Goal: Task Accomplishment & Management: Manage account settings

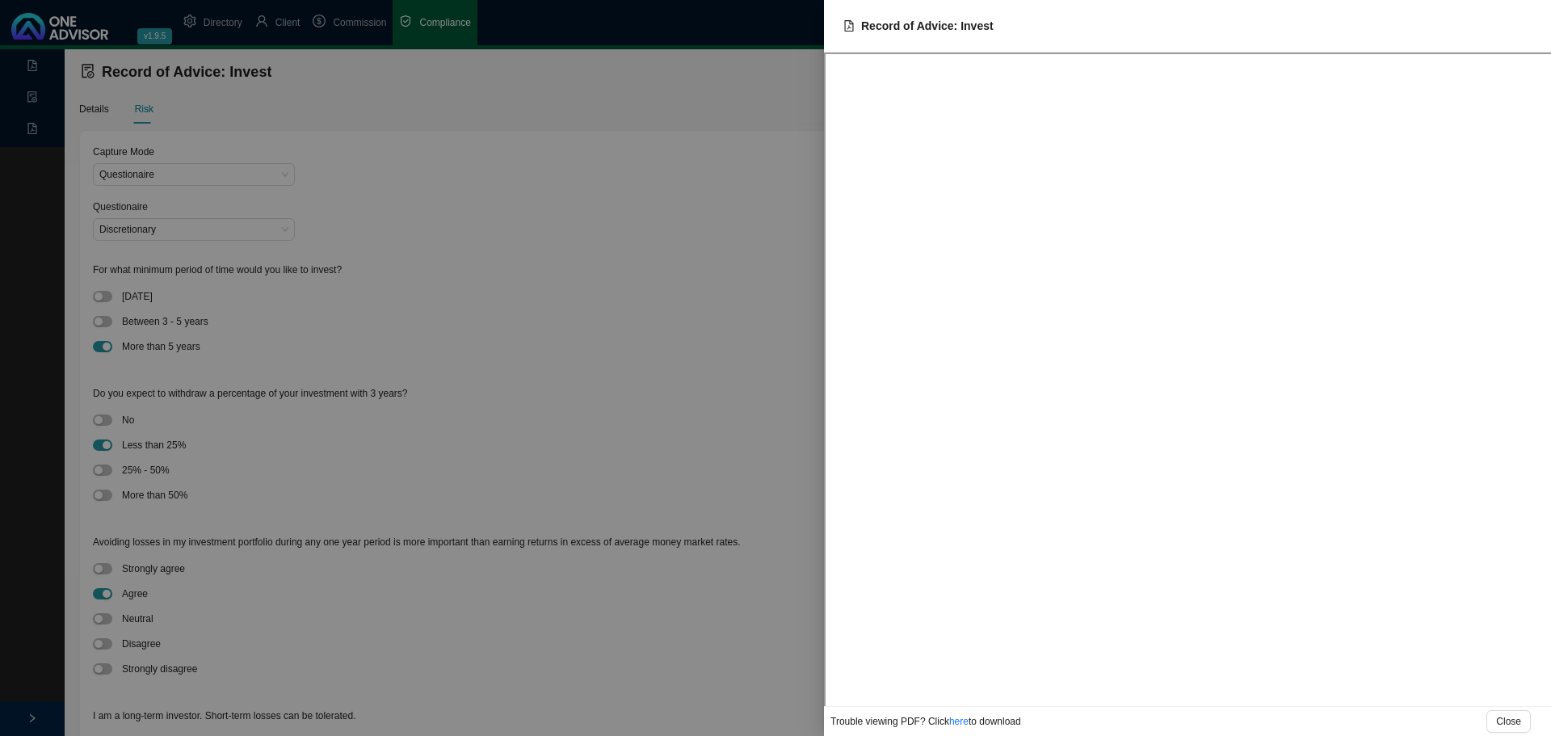
drag, startPoint x: 685, startPoint y: 229, endPoint x: 38, endPoint y: 68, distance: 667.0
click at [685, 229] on div at bounding box center [775, 368] width 1551 height 736
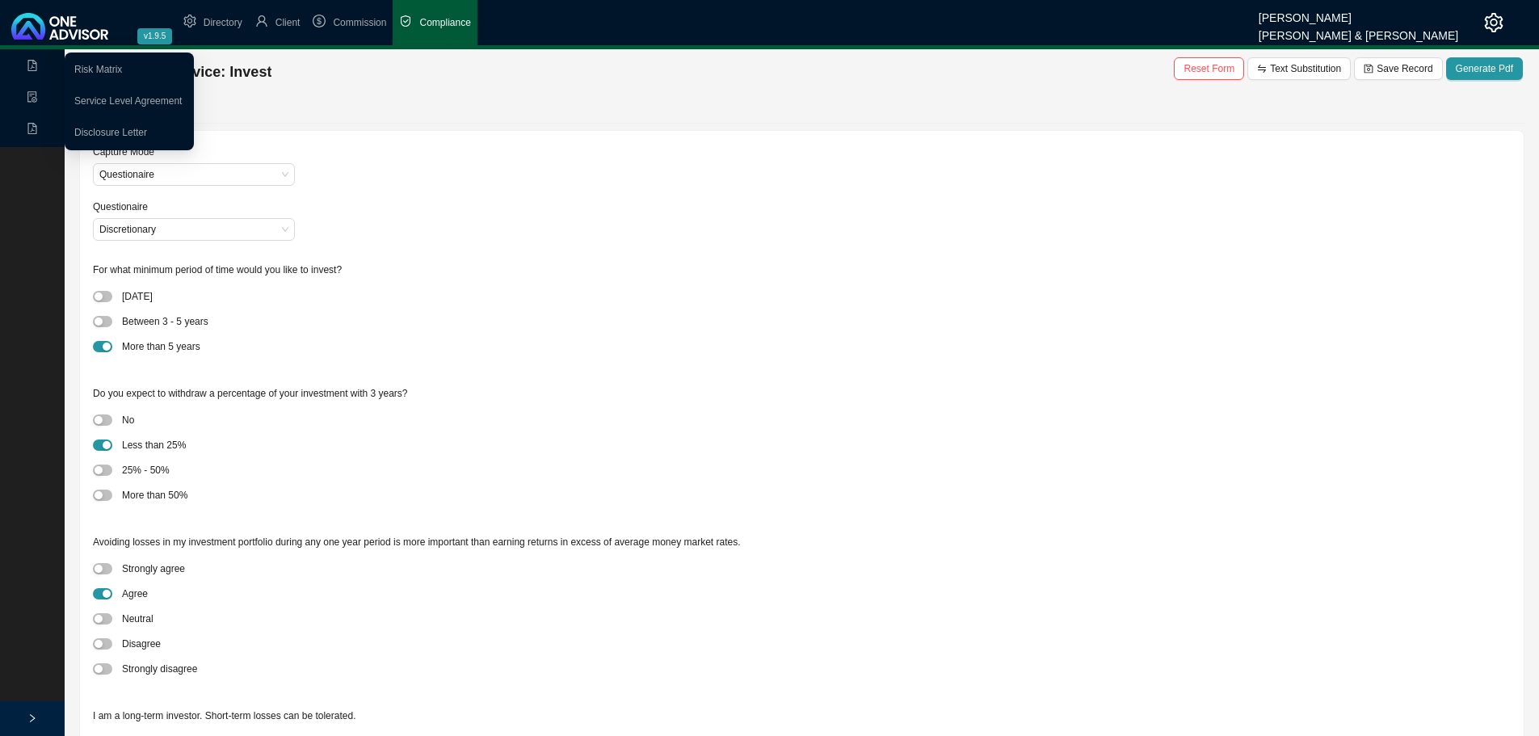
click at [33, 64] on icon "file-pdf" at bounding box center [32, 65] width 9 height 11
click at [108, 134] on link "Disclosure Letter" at bounding box center [110, 132] width 73 height 11
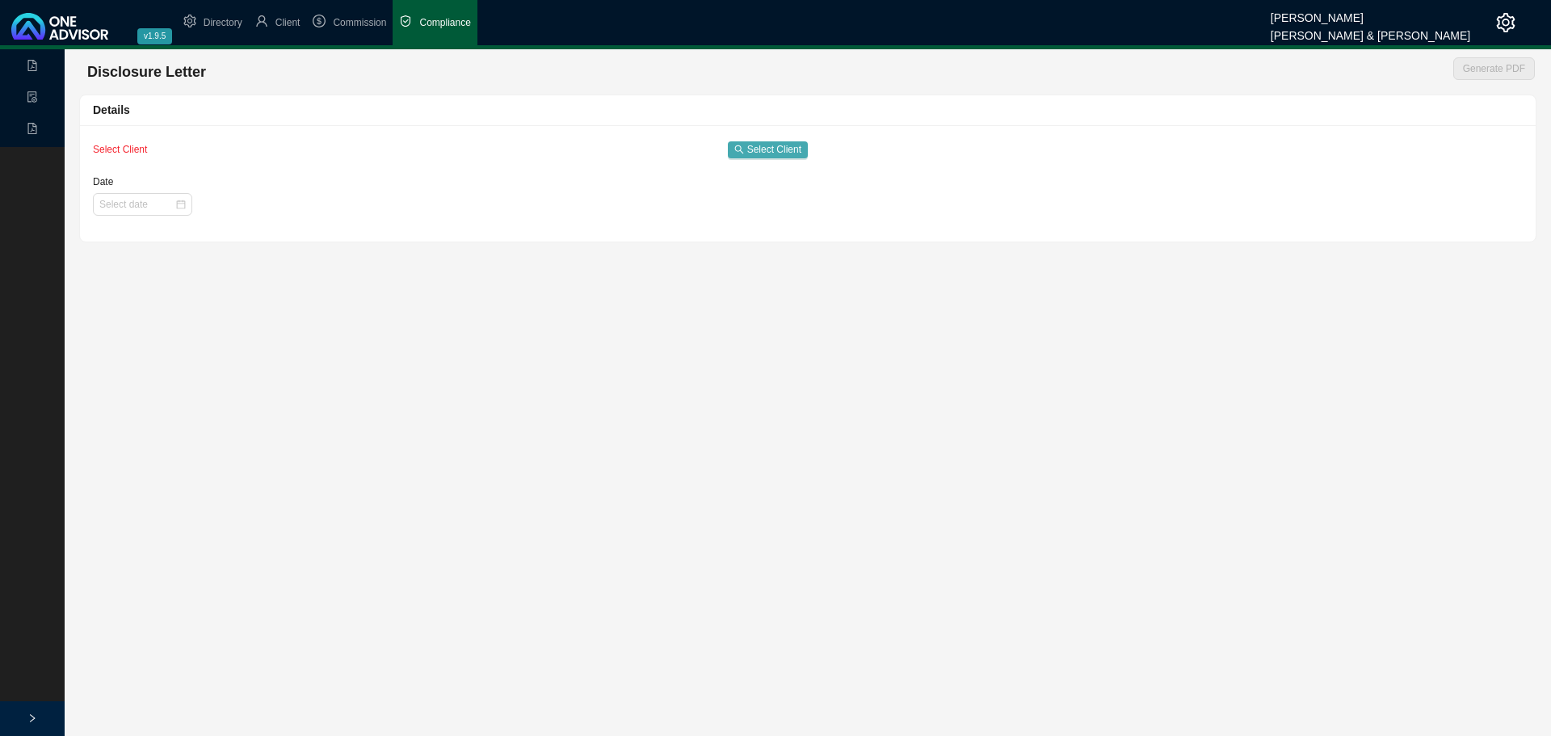
click at [780, 150] on span "Select Client" at bounding box center [774, 149] width 54 height 16
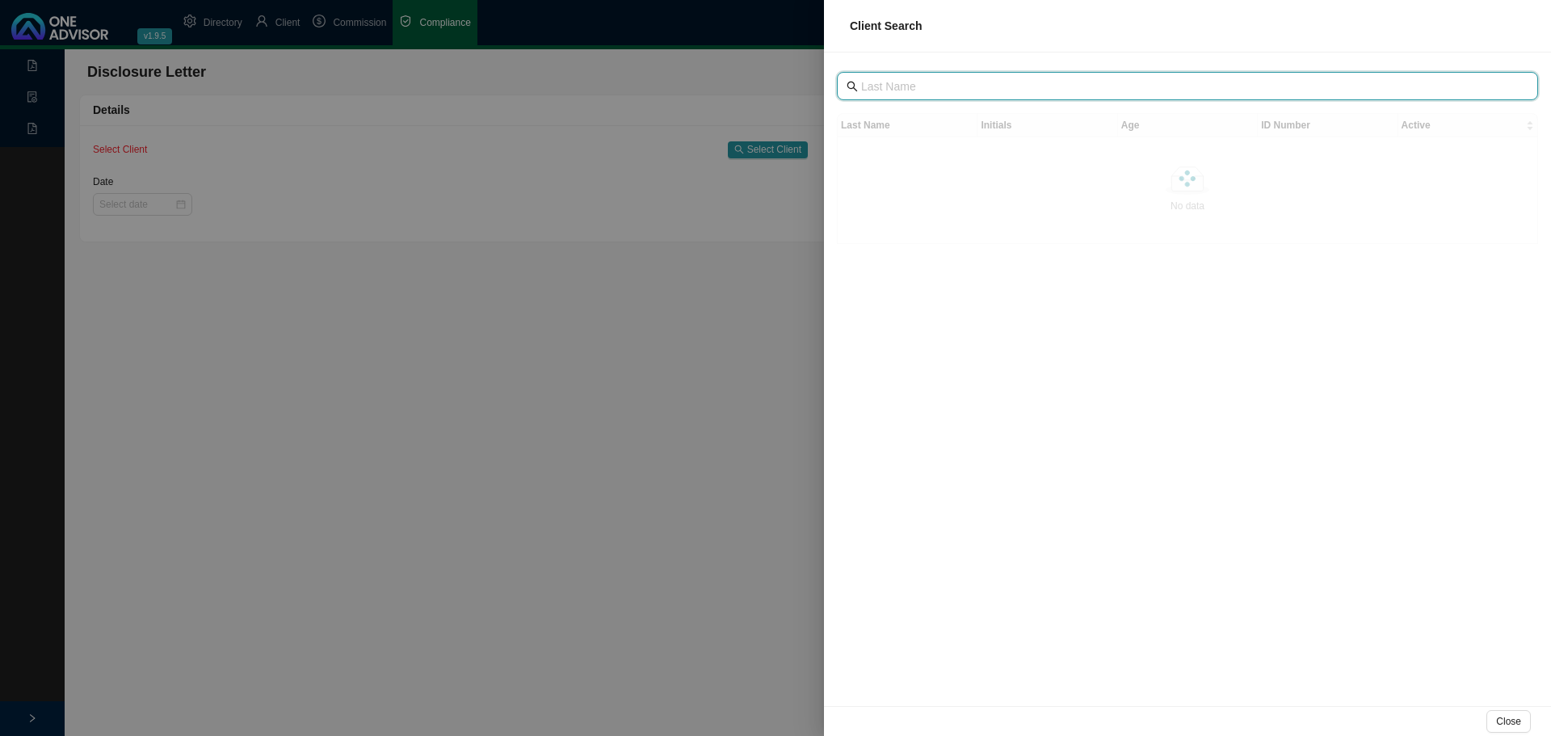
click at [1011, 88] on input "text" at bounding box center [1189, 87] width 656 height 18
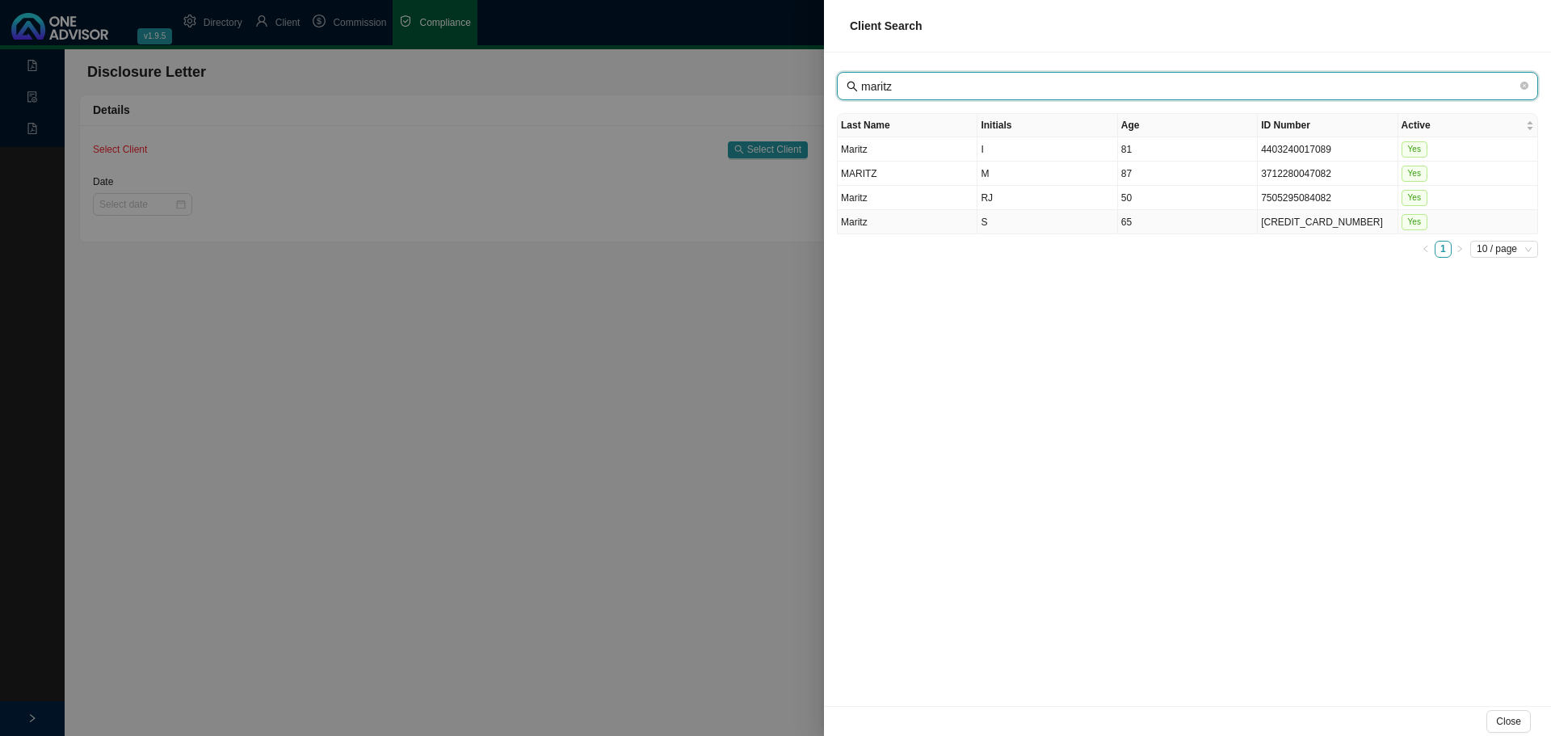
type input "maritz"
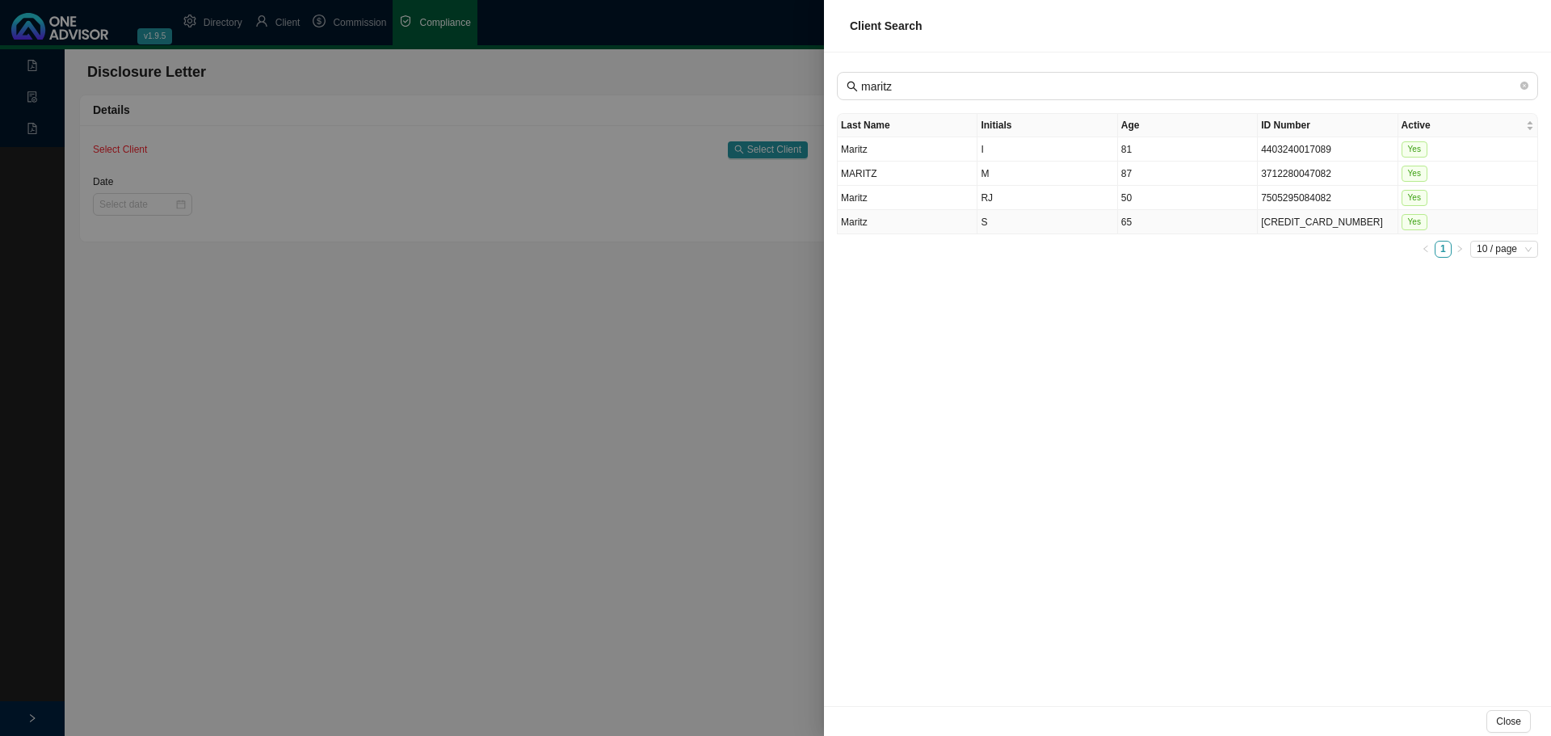
click at [999, 219] on td "S" at bounding box center [1048, 222] width 140 height 24
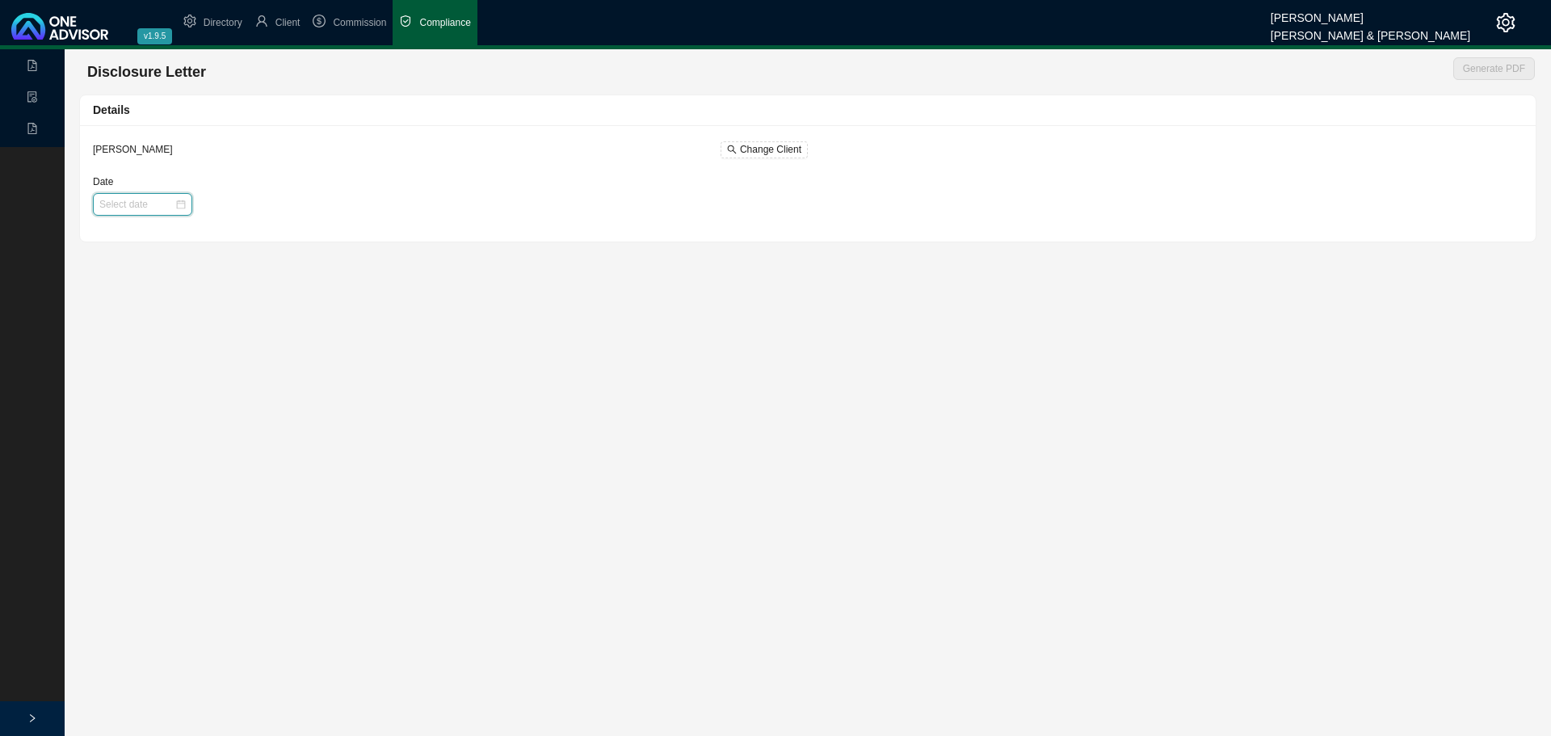
click at [155, 205] on input "Date" at bounding box center [136, 204] width 75 height 16
type input "2025-08-27"
click at [187, 398] on div "27" at bounding box center [190, 397] width 17 height 17
click at [1498, 68] on span "Generate PDF" at bounding box center [1494, 69] width 62 height 16
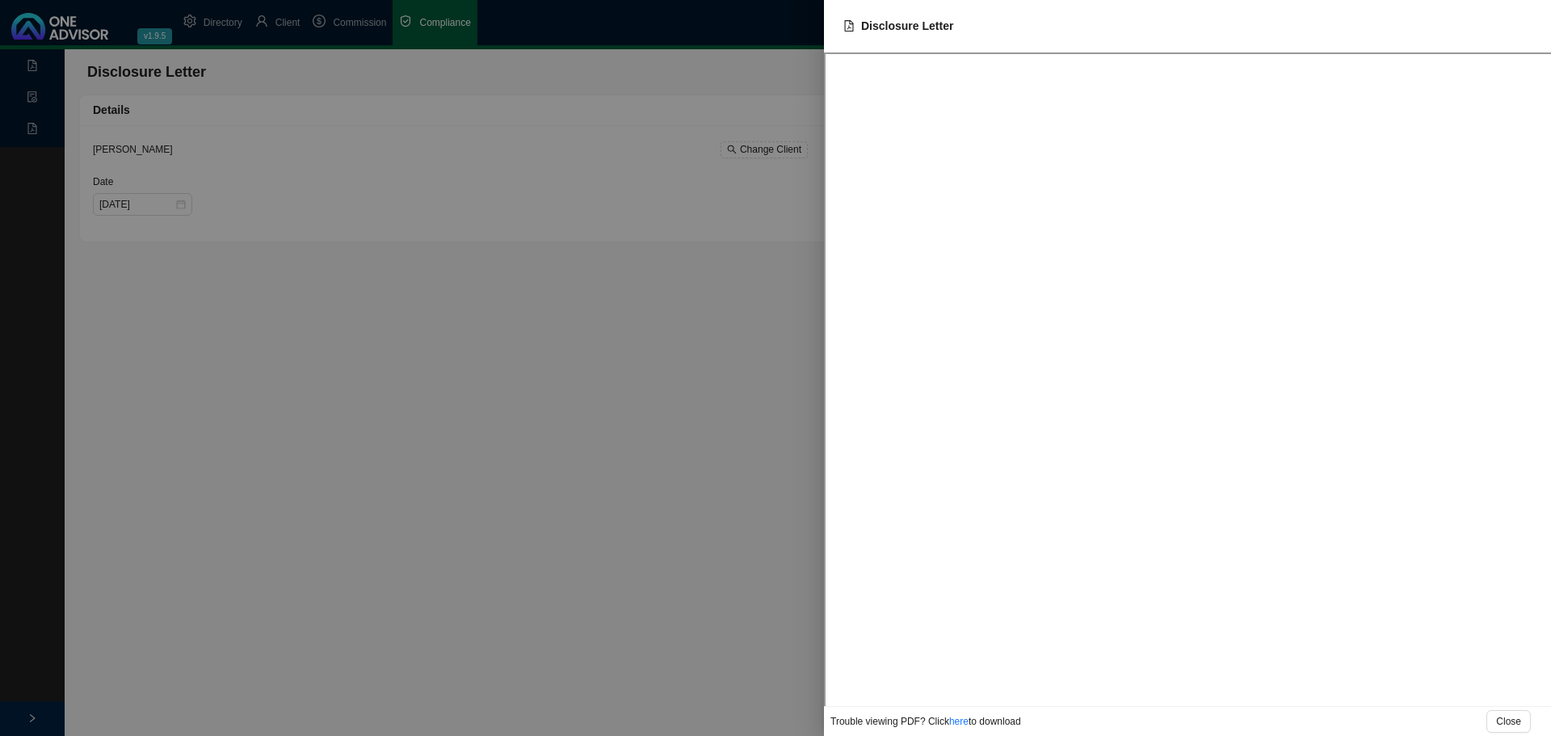
click at [732, 402] on div at bounding box center [775, 368] width 1551 height 736
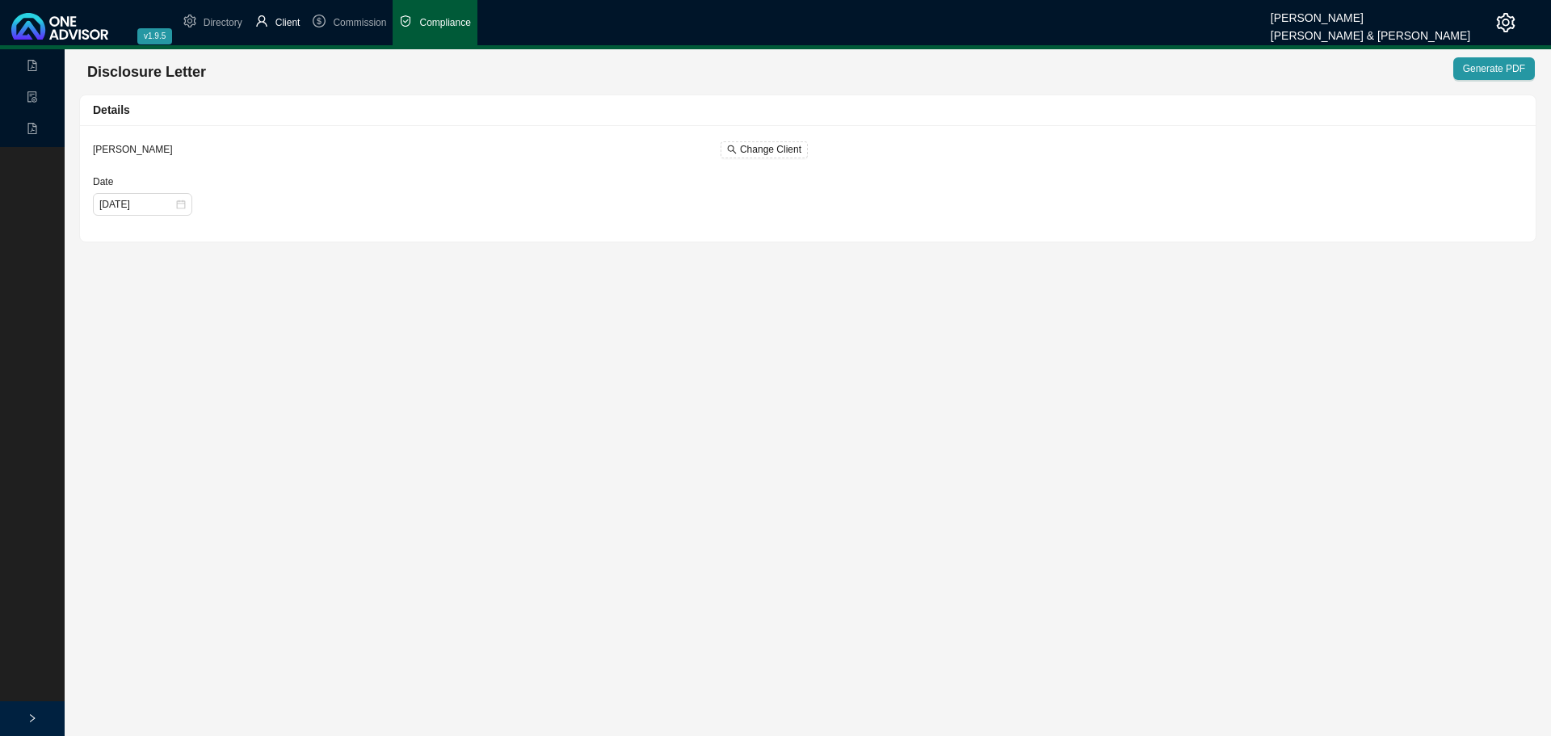
click at [290, 22] on span "Client" at bounding box center [287, 22] width 25 height 11
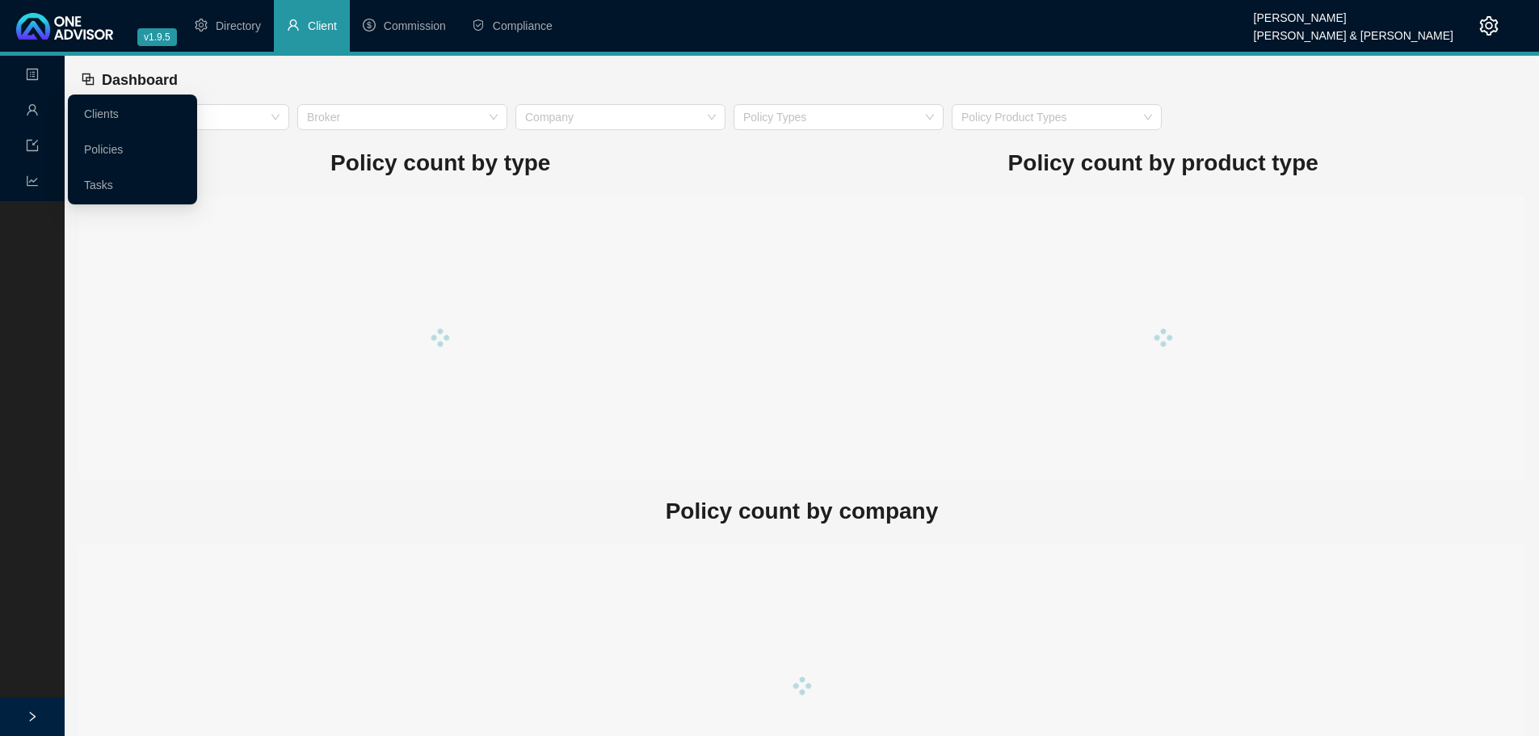
click at [32, 107] on icon "user" at bounding box center [32, 109] width 13 height 13
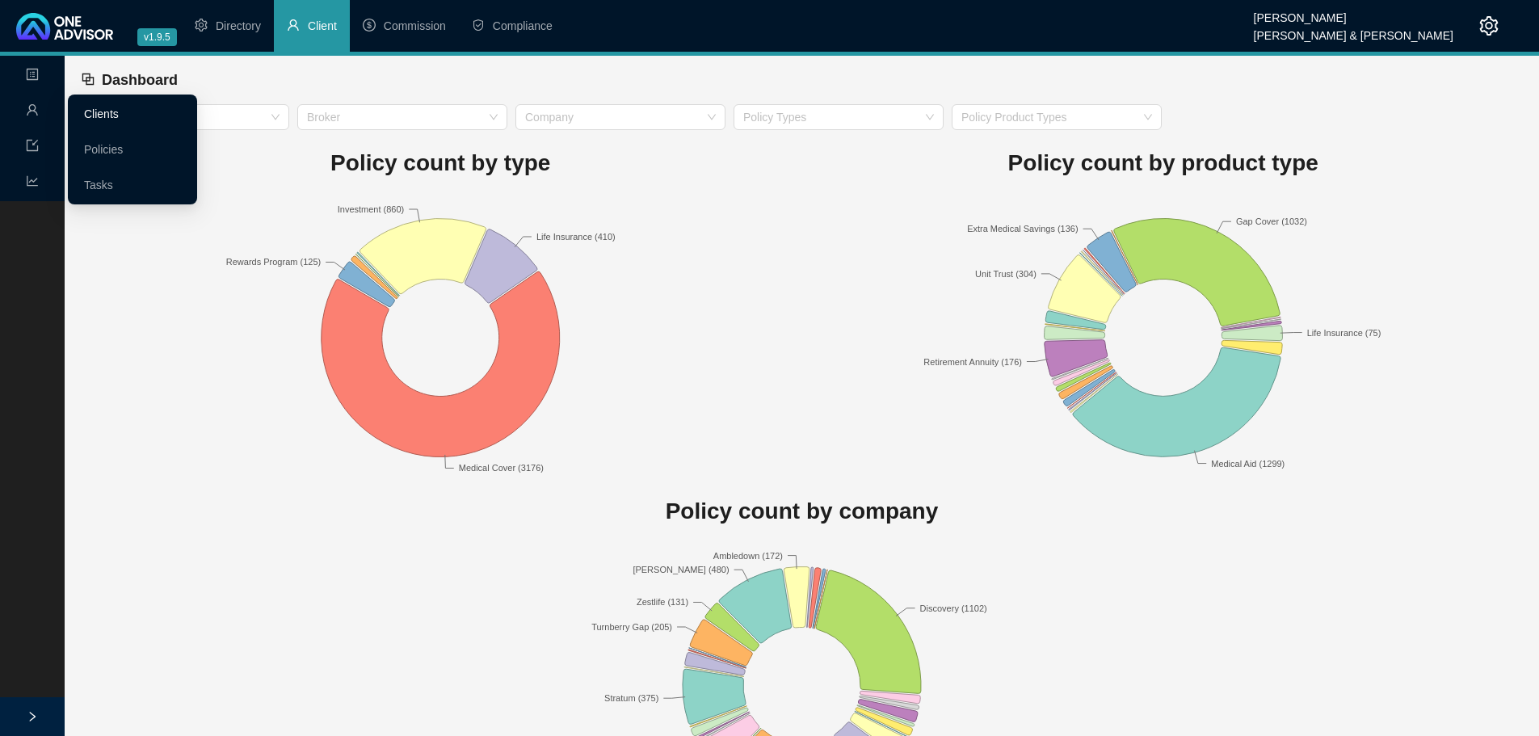
click at [96, 114] on link "Clients" at bounding box center [101, 113] width 35 height 13
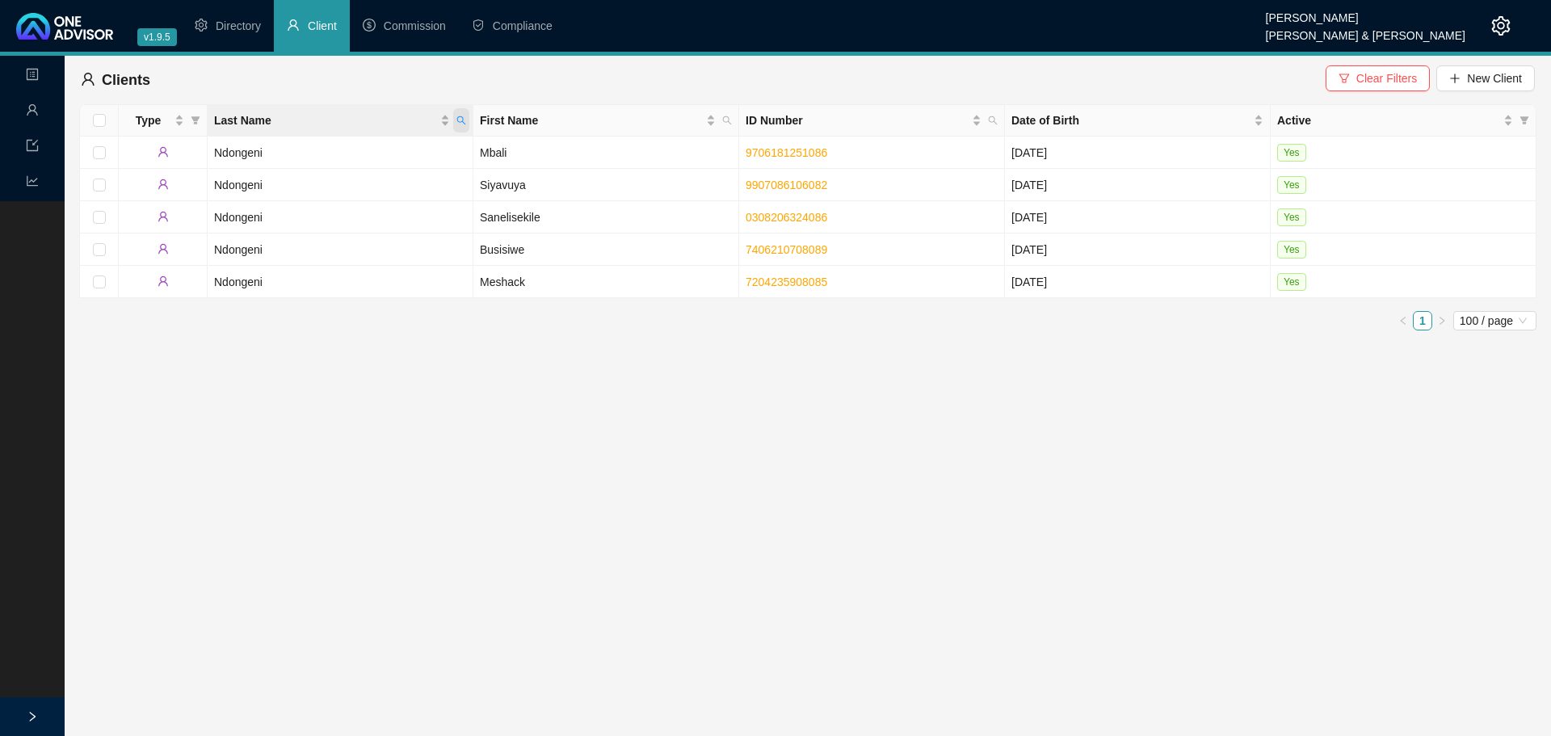
click at [458, 116] on icon "search" at bounding box center [461, 121] width 10 height 10
type input "maritz"
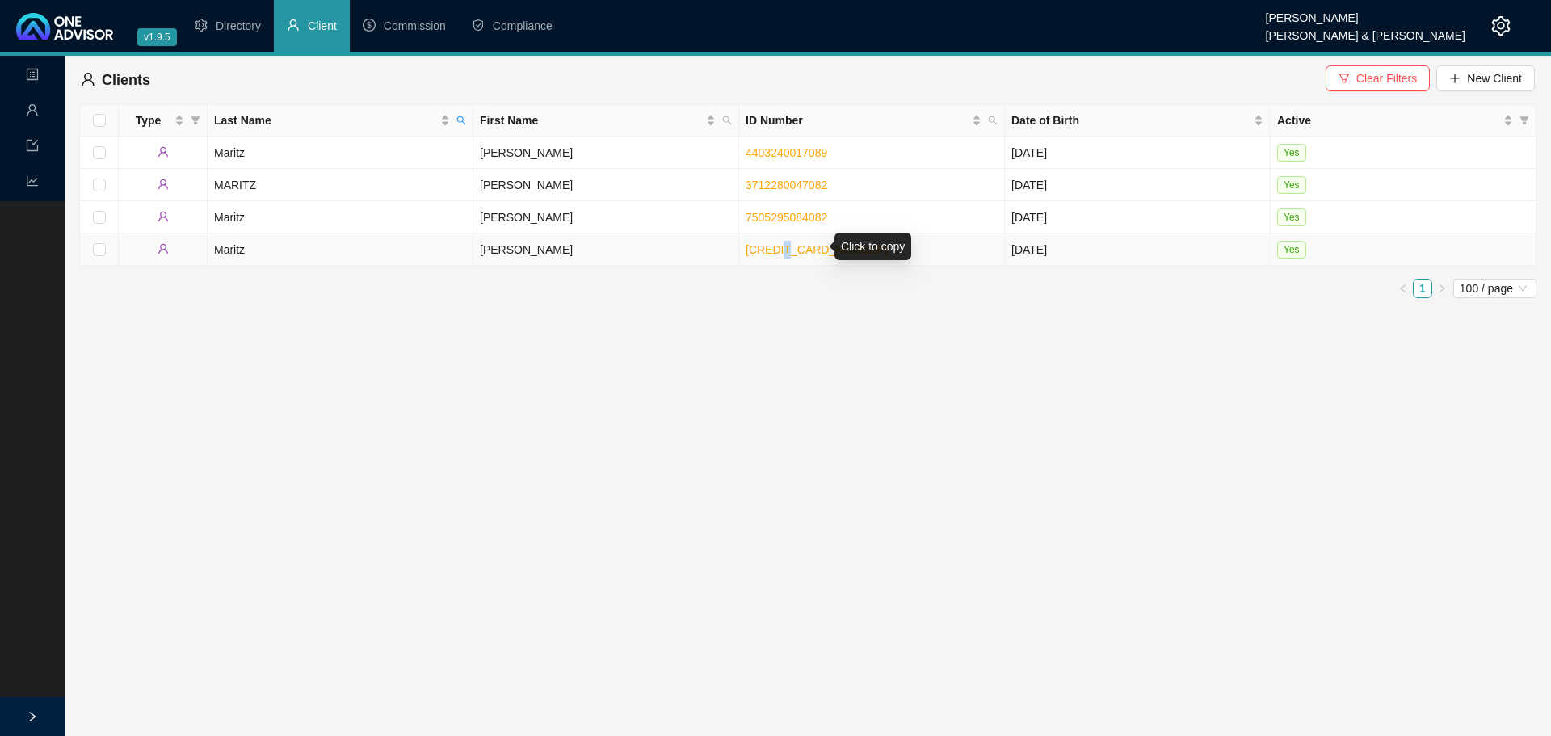
click at [786, 245] on link "[CREDIT_CARD_NUMBER]" at bounding box center [817, 249] width 142 height 13
click at [784, 243] on link "[CREDIT_CARD_NUMBER]" at bounding box center [817, 249] width 142 height 13
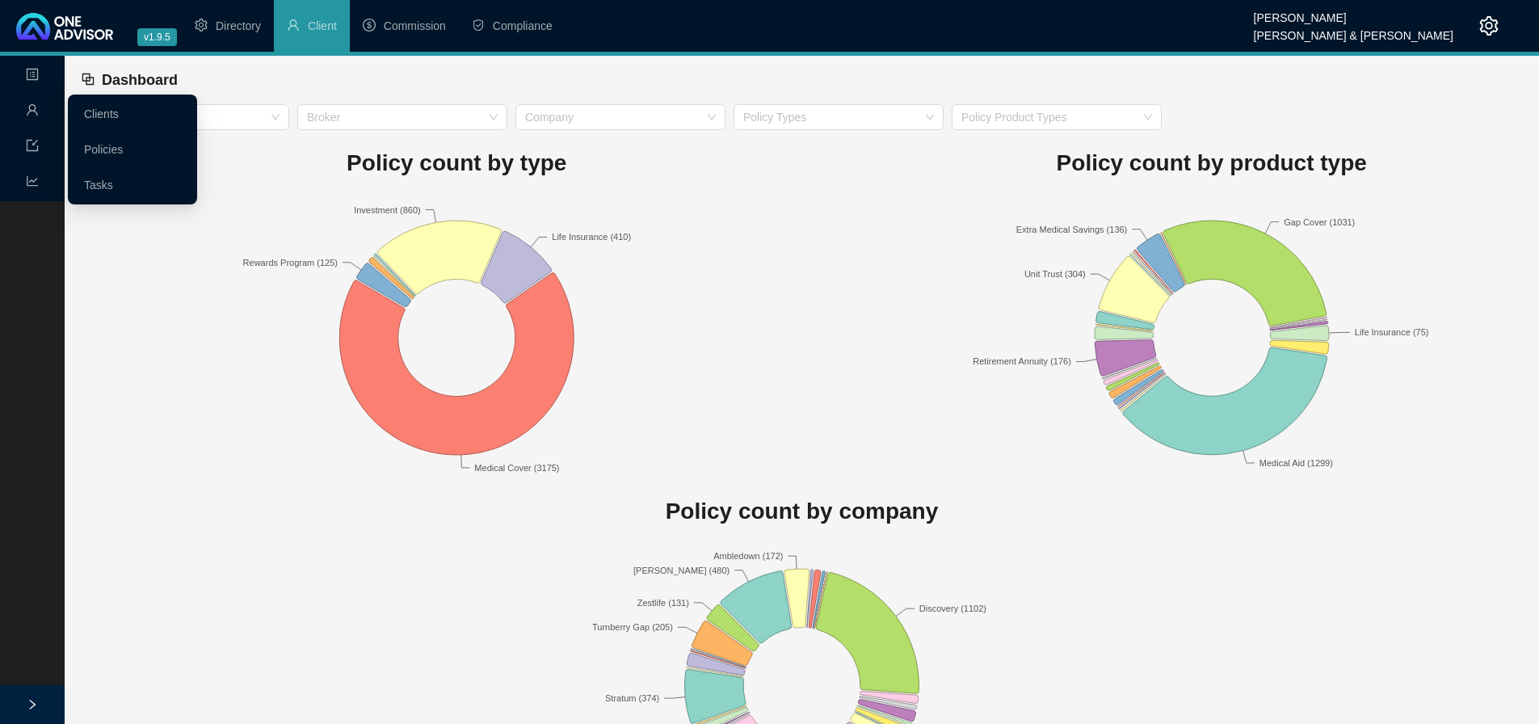
click at [44, 111] on icon at bounding box center [44, 111] width 8 height 0
click at [101, 108] on link "Clients" at bounding box center [101, 113] width 35 height 13
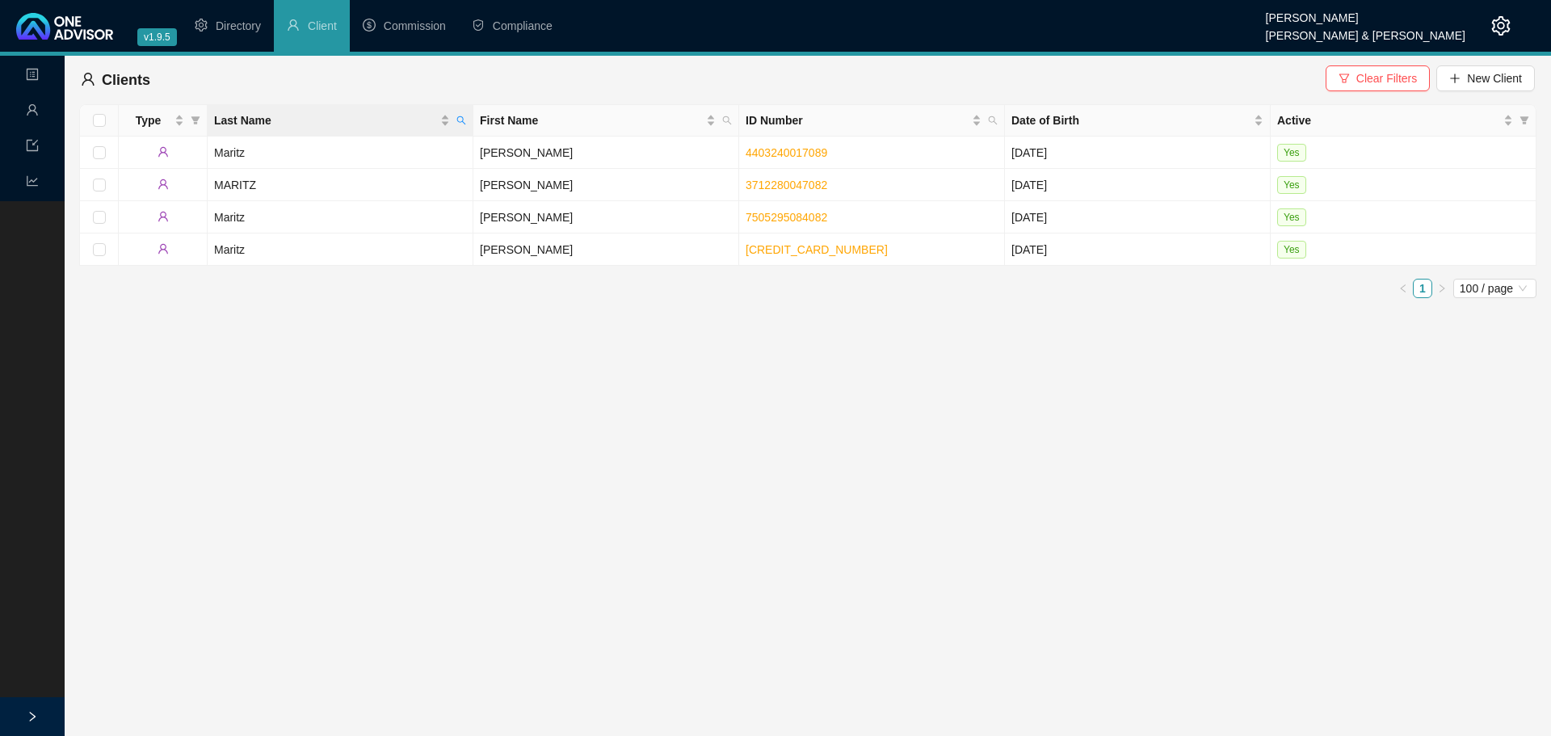
click at [452, 120] on div "Last Name" at bounding box center [340, 120] width 252 height 18
click at [461, 119] on icon "search" at bounding box center [461, 121] width 10 height 10
type input "[PERSON_NAME]"
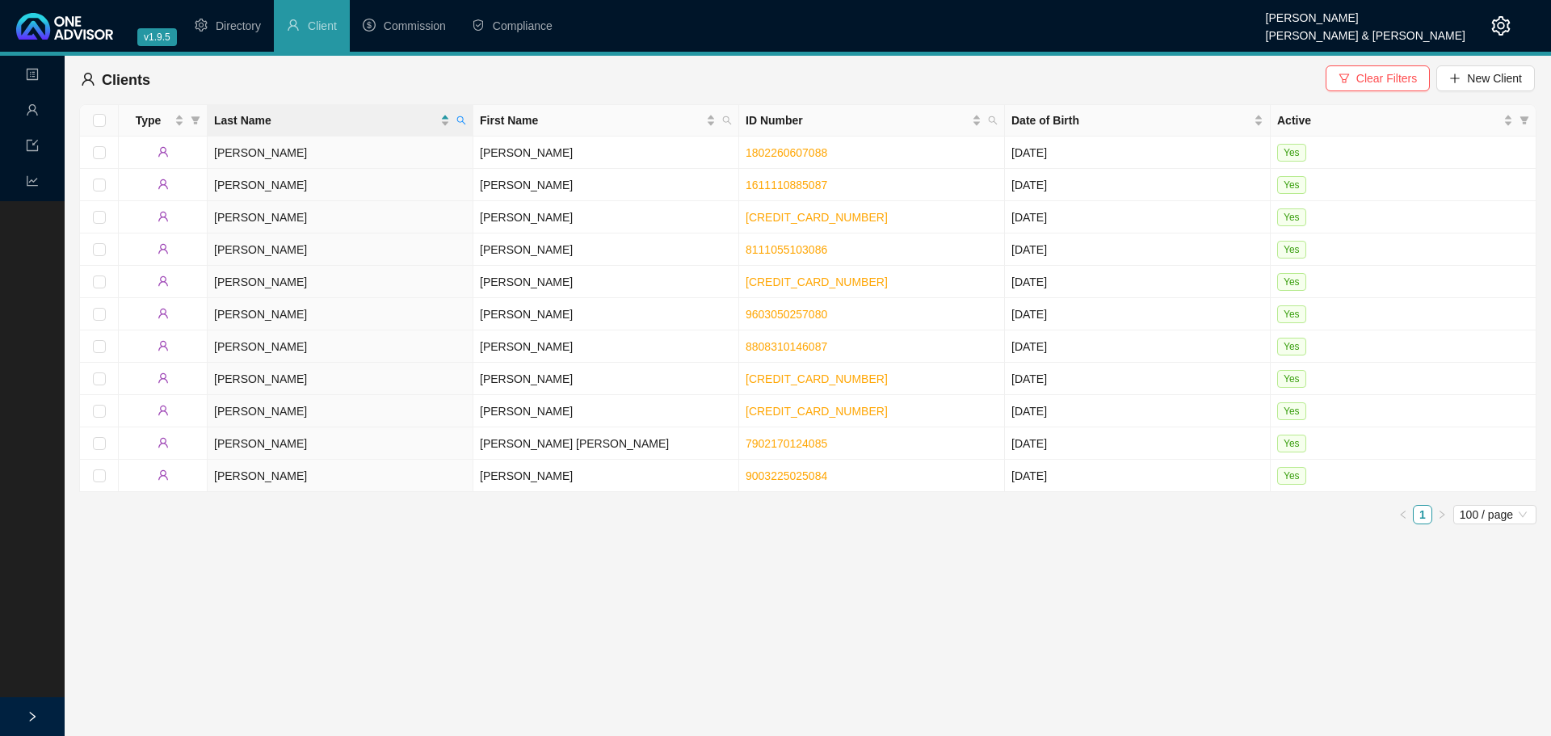
click at [530, 23] on span "Compliance" at bounding box center [523, 25] width 60 height 13
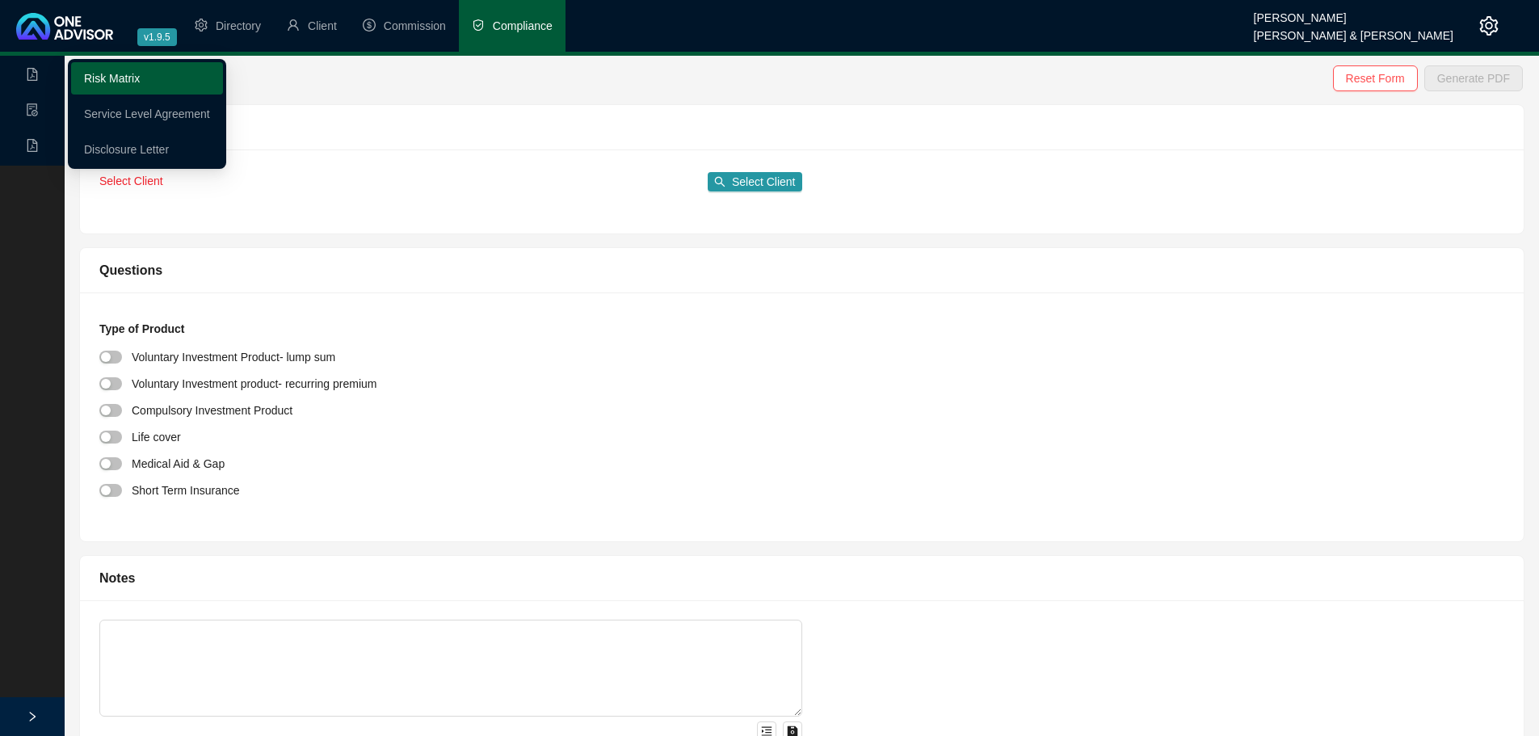
click at [115, 77] on link "Risk Matrix" at bounding box center [112, 78] width 56 height 13
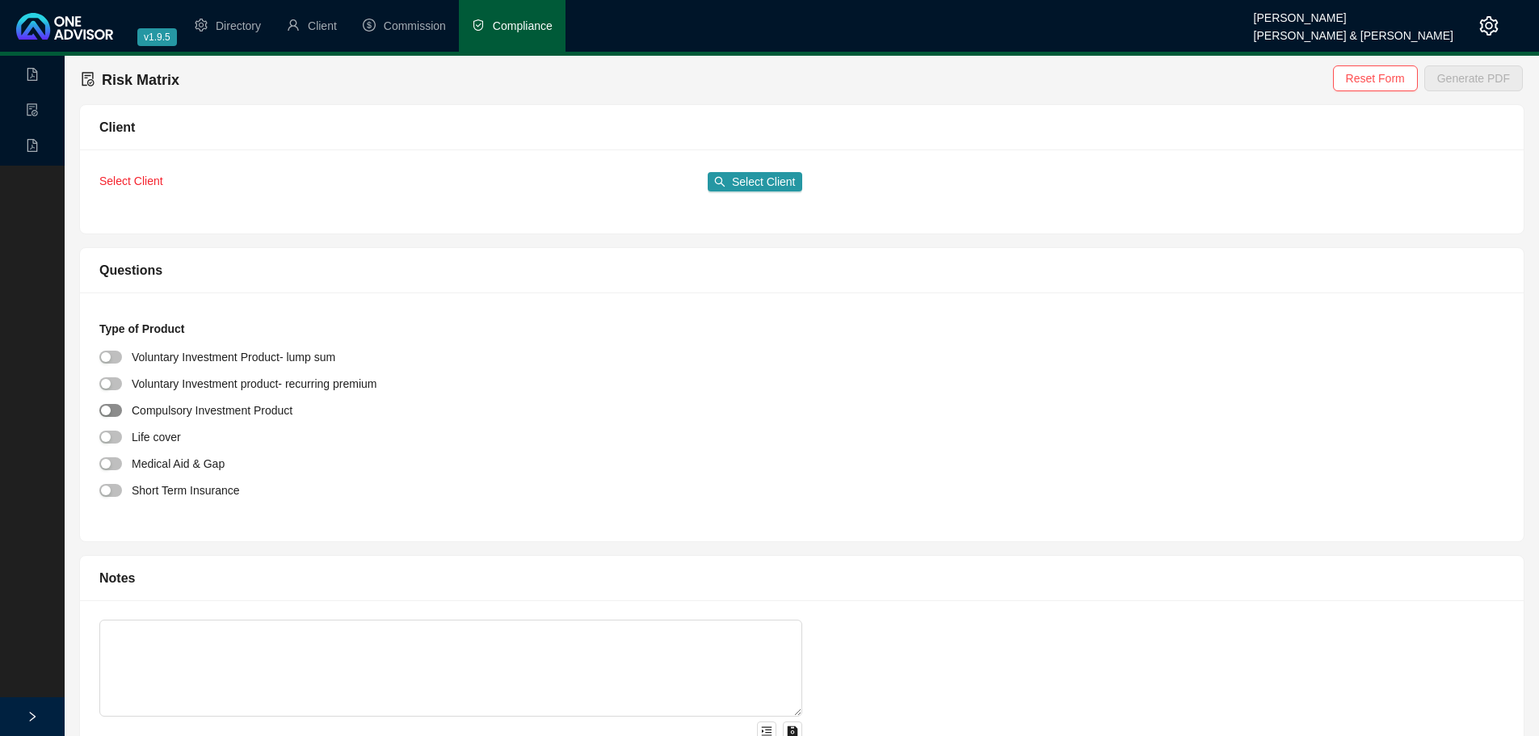
click at [115, 408] on span "button" at bounding box center [110, 410] width 23 height 13
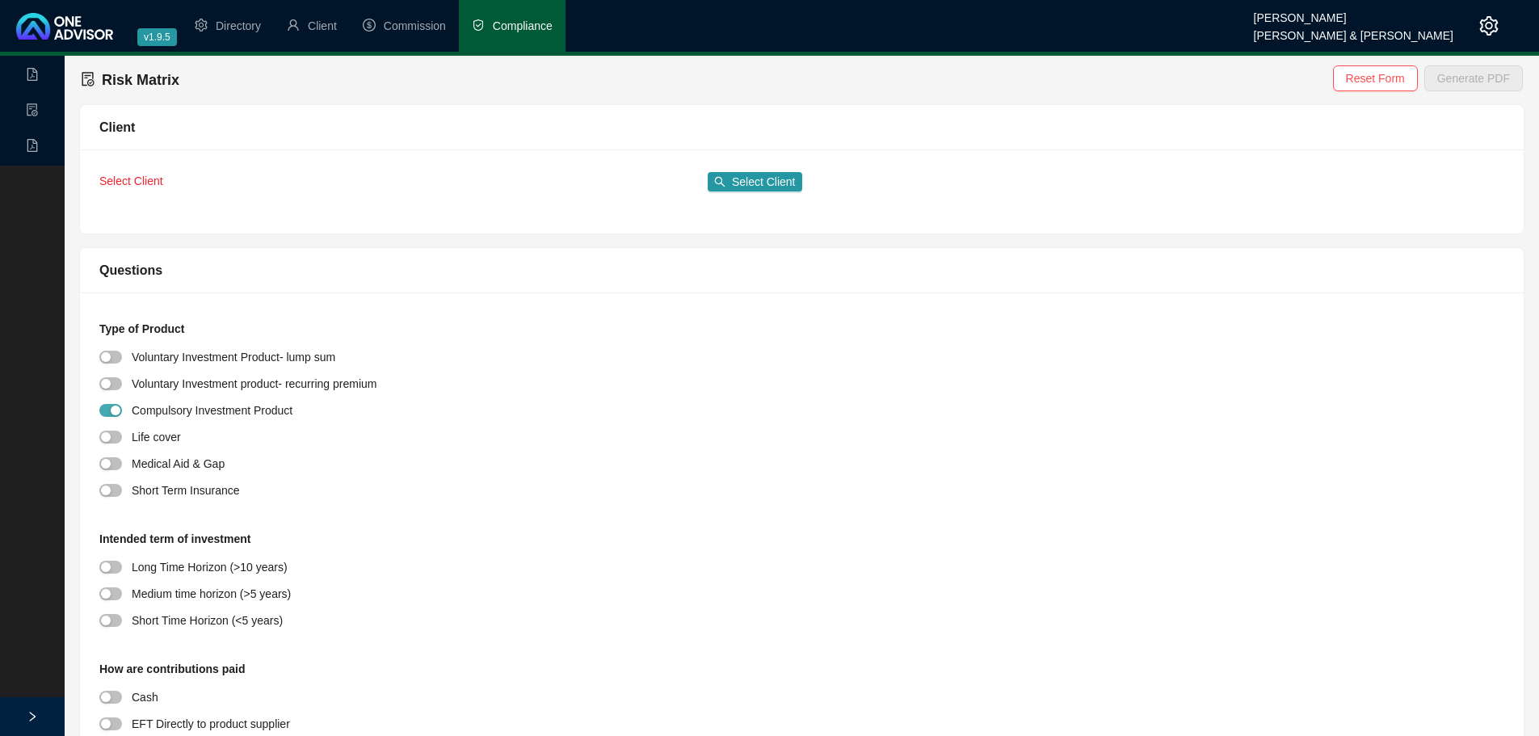
click at [110, 409] on button "button" at bounding box center [110, 410] width 23 height 13
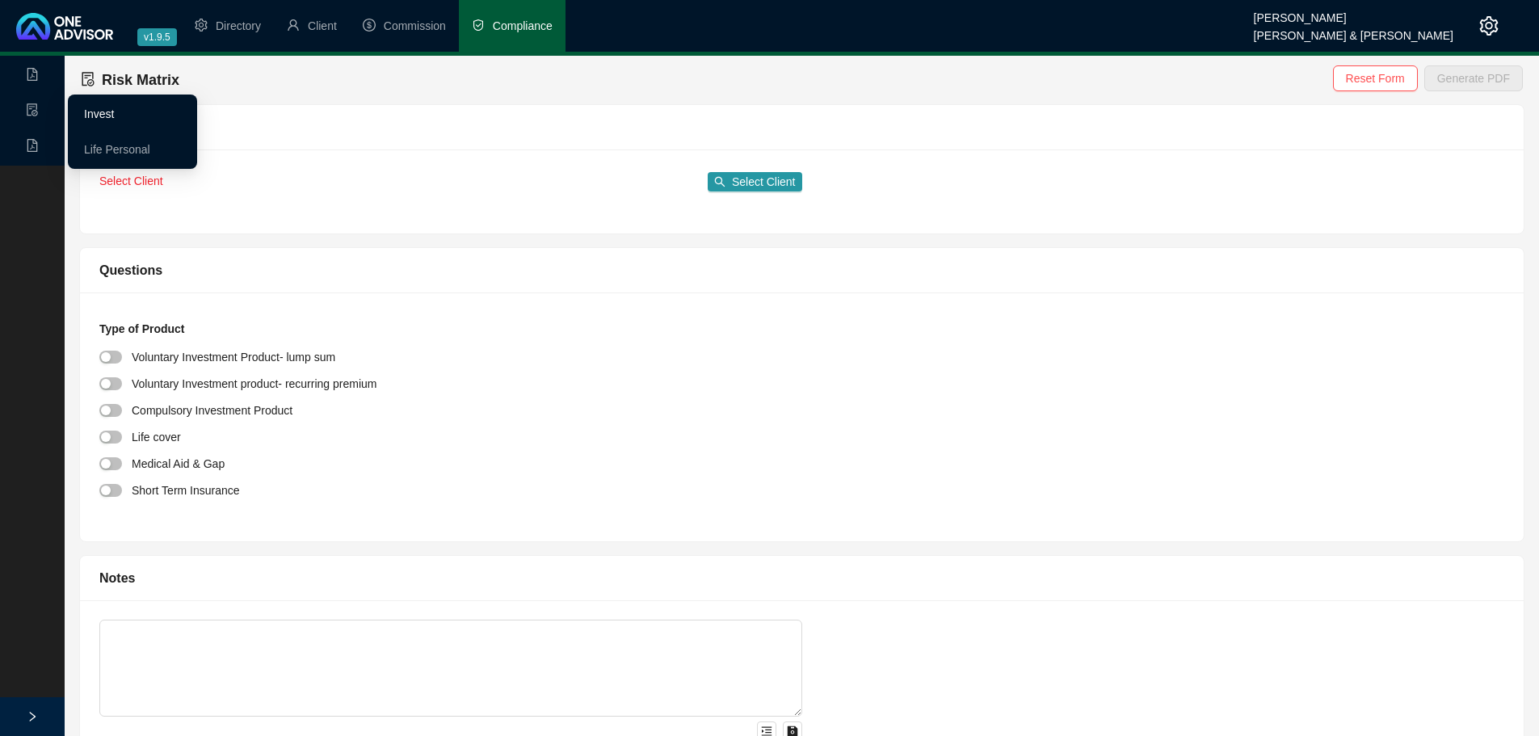
click at [107, 115] on link "Invest" at bounding box center [99, 113] width 30 height 13
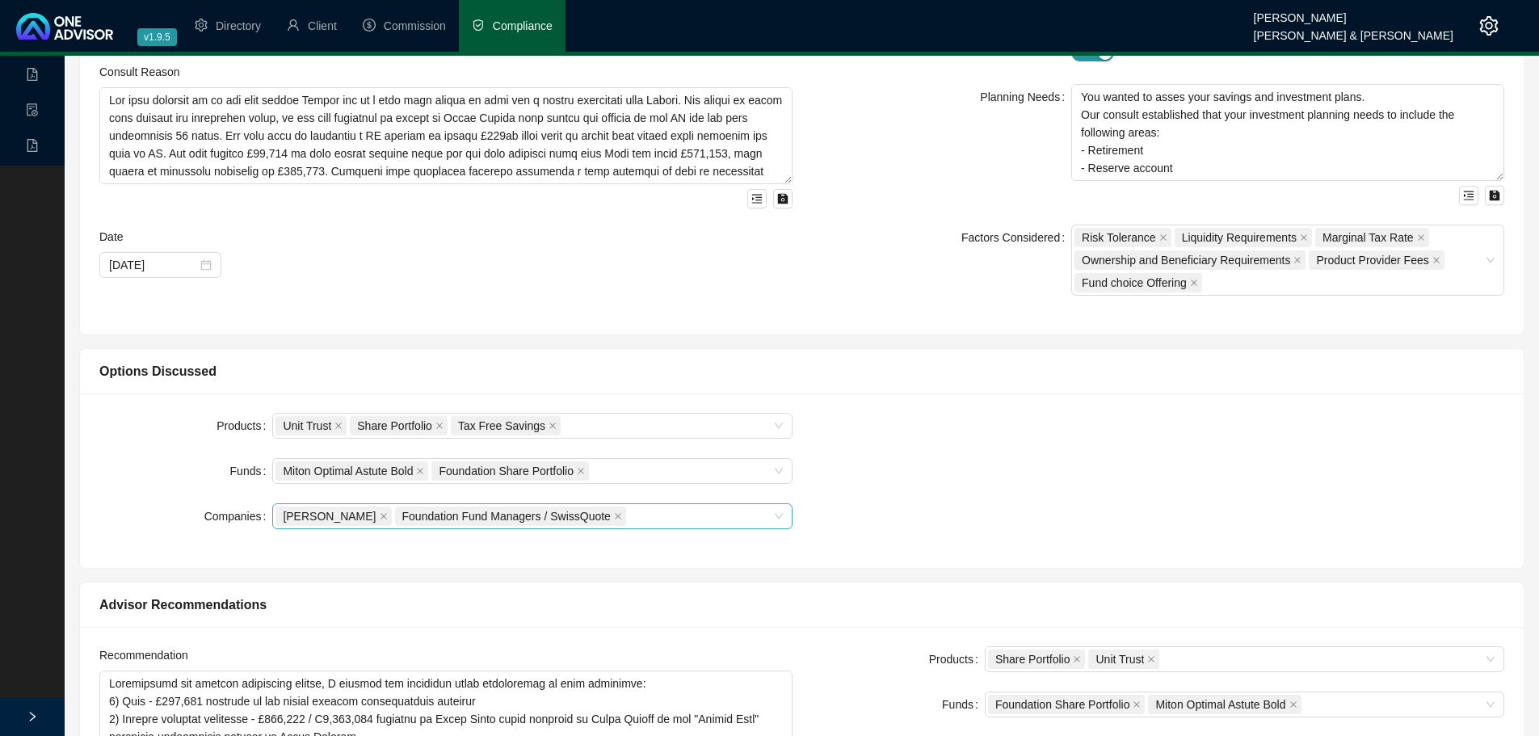
scroll to position [242, 0]
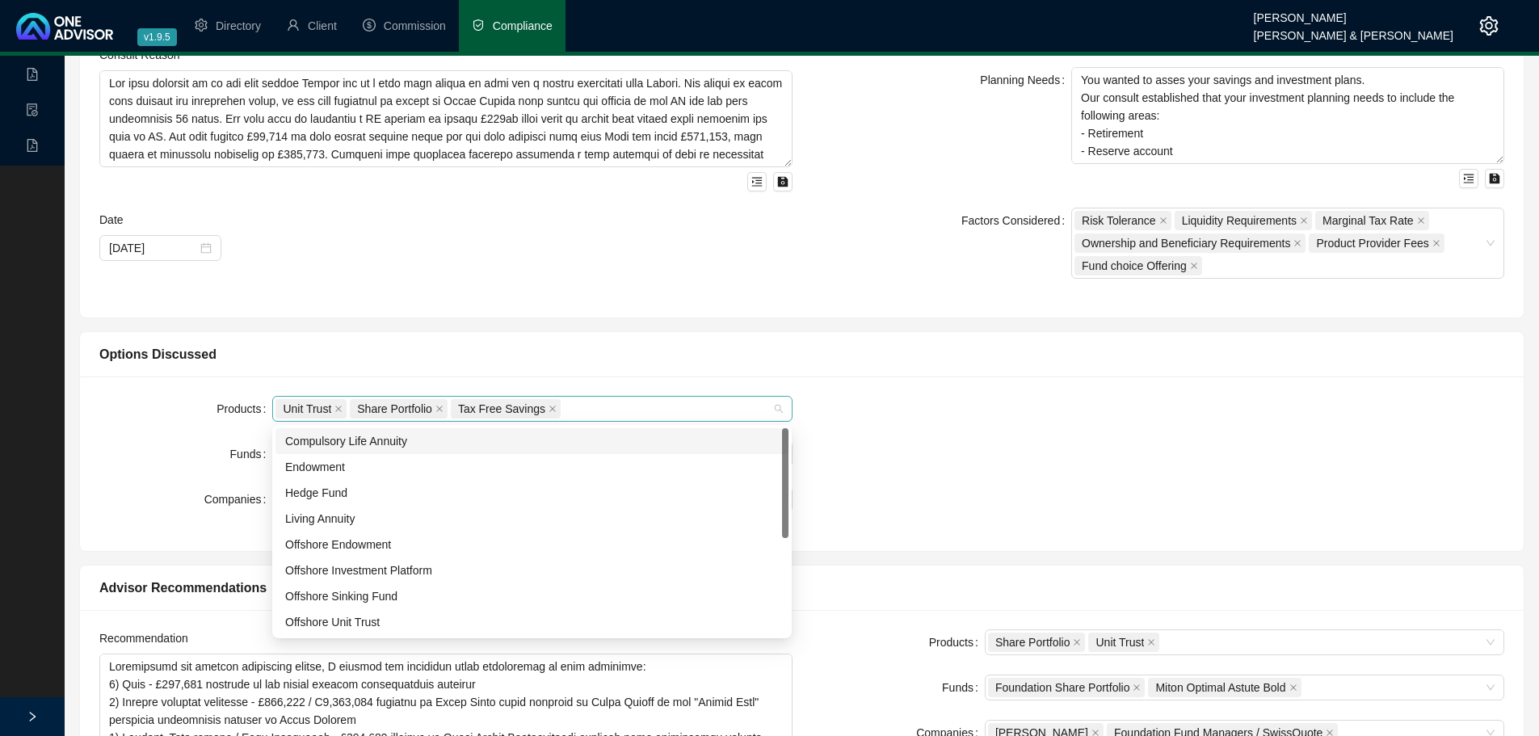
click at [610, 410] on div "Unit Trust Share Portfolio Tax Free Savings" at bounding box center [523, 408] width 496 height 23
click at [228, 435] on form "Products Unit Trust, Share Portfolio, Tax Free Savings Unit Trust Share Portfol…" at bounding box center [445, 454] width 693 height 116
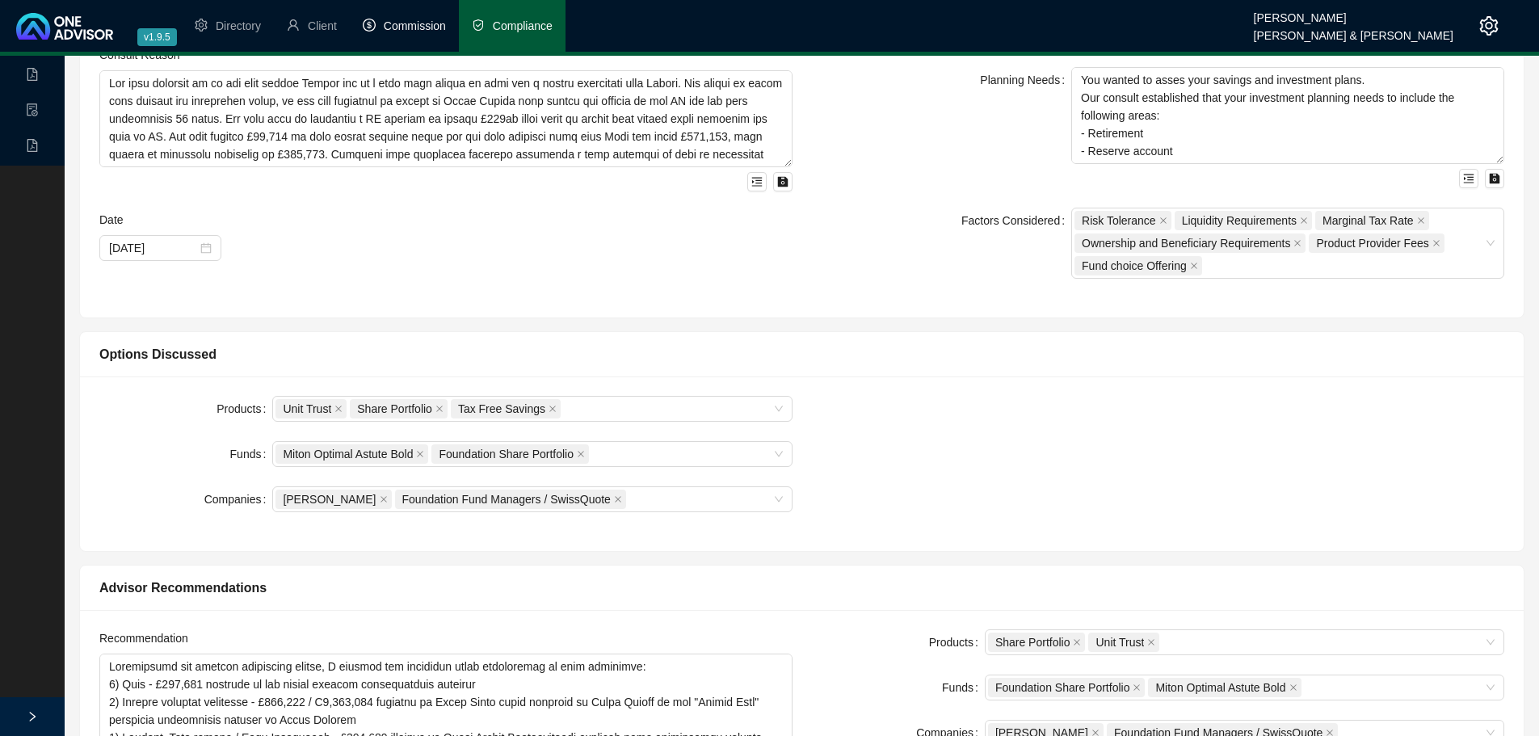
click at [421, 25] on span "Commission" at bounding box center [415, 25] width 62 height 13
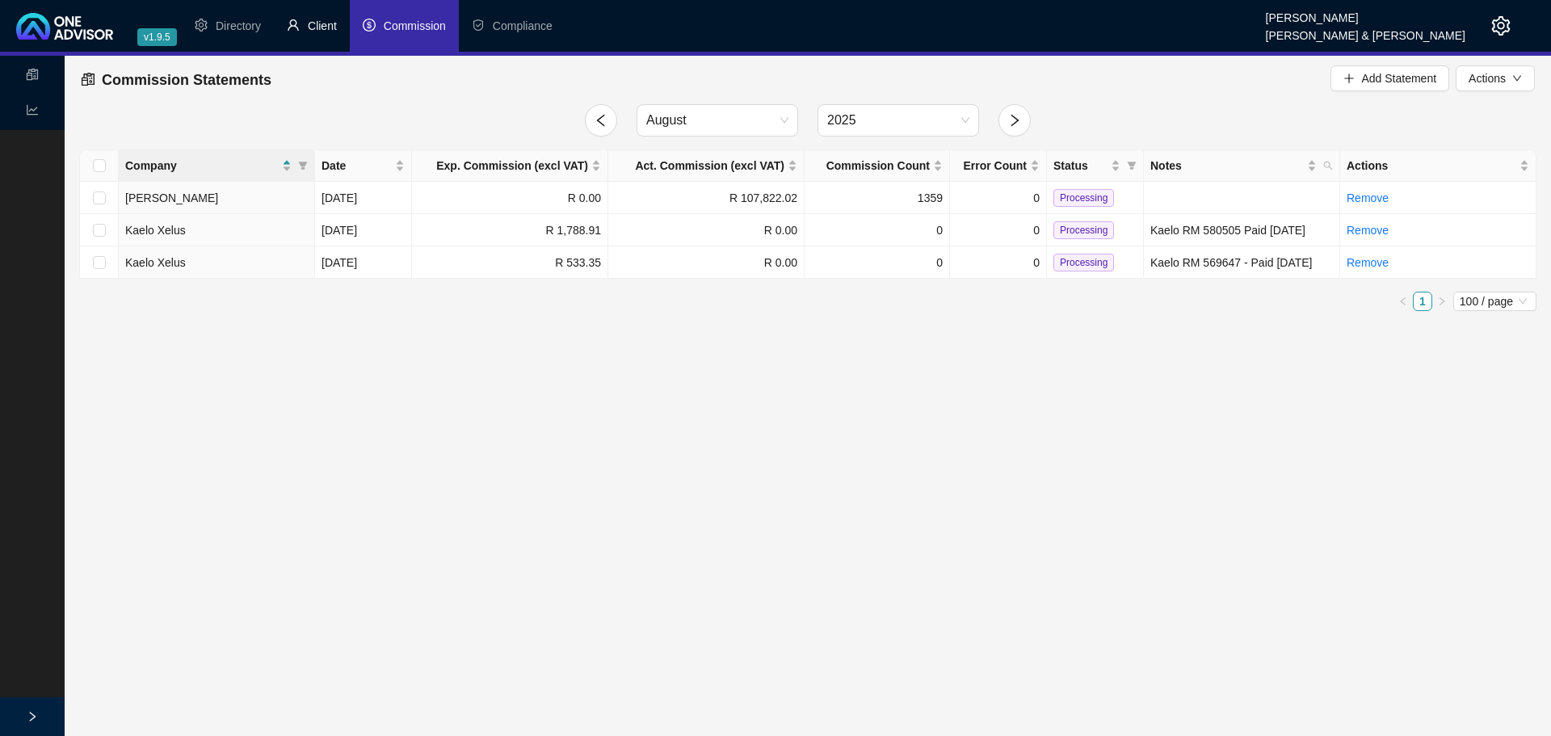
click at [327, 19] on span "Client" at bounding box center [322, 25] width 29 height 13
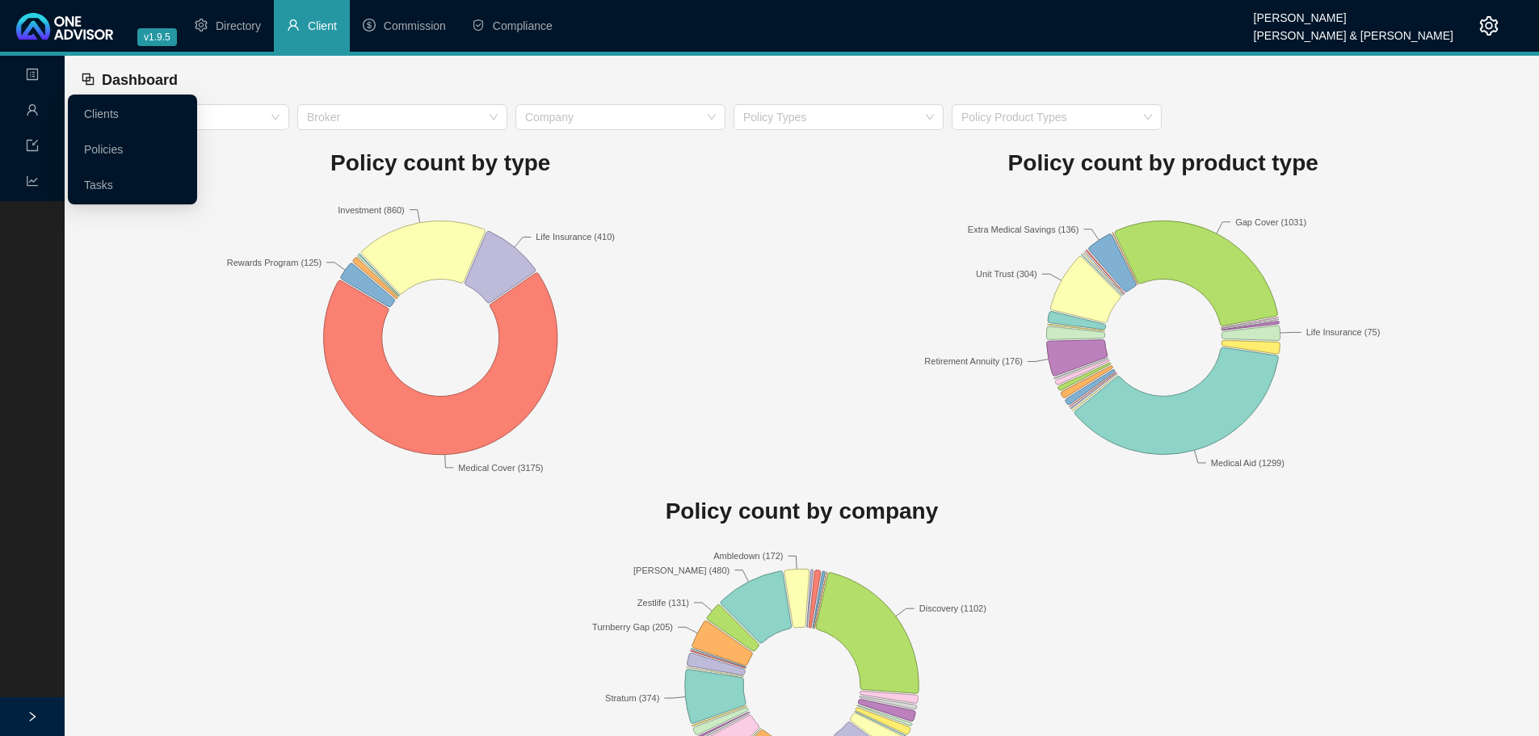
click at [30, 106] on icon "user" at bounding box center [32, 109] width 11 height 11
click at [106, 145] on link "Policies" at bounding box center [103, 149] width 39 height 13
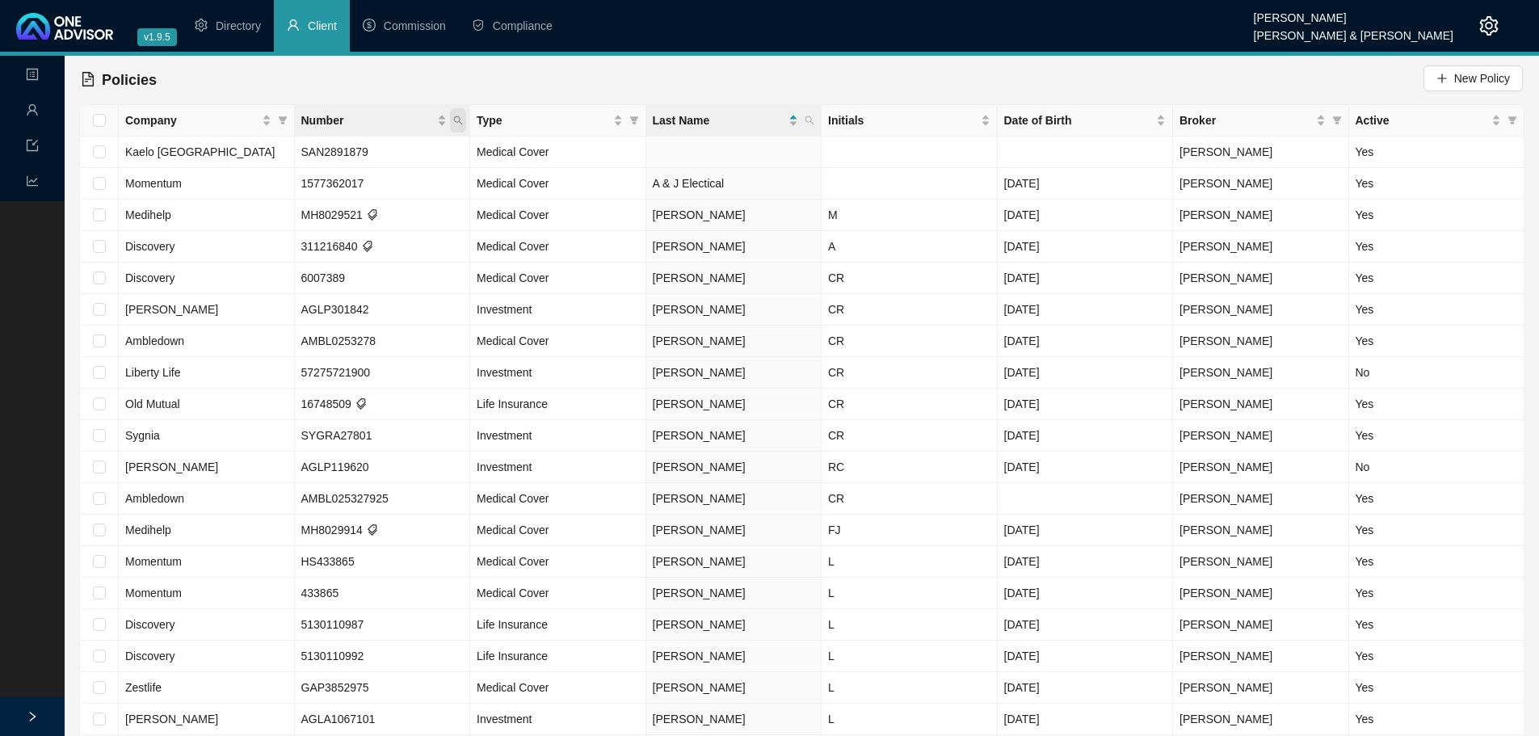
click at [458, 115] on span "Number" at bounding box center [458, 120] width 16 height 24
click at [374, 158] on input "text" at bounding box center [384, 155] width 152 height 26
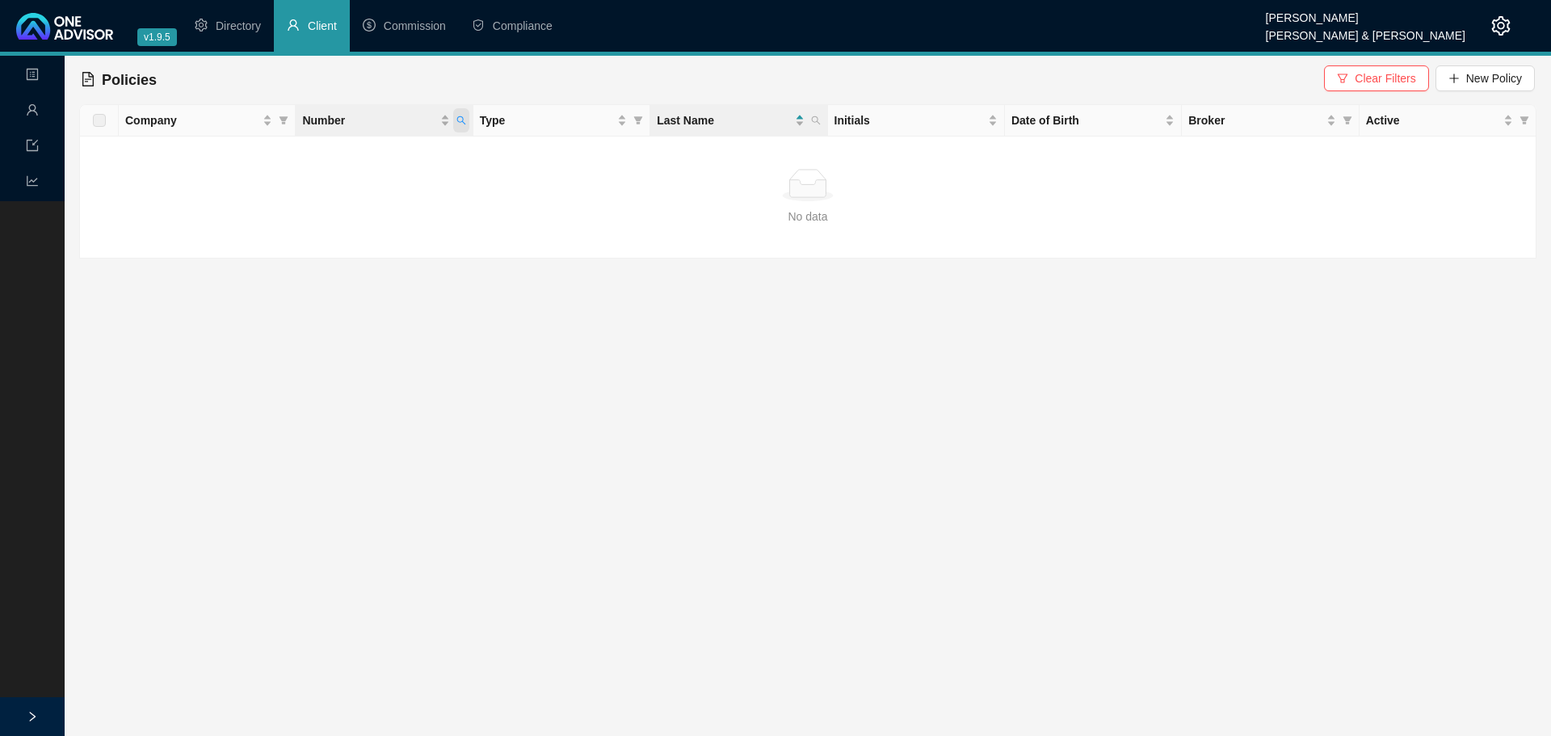
click at [461, 118] on icon "search" at bounding box center [461, 121] width 10 height 10
click at [397, 158] on input "684614581" at bounding box center [387, 155] width 152 height 26
click at [326, 153] on input "6846145" at bounding box center [387, 155] width 152 height 26
type input "846145"
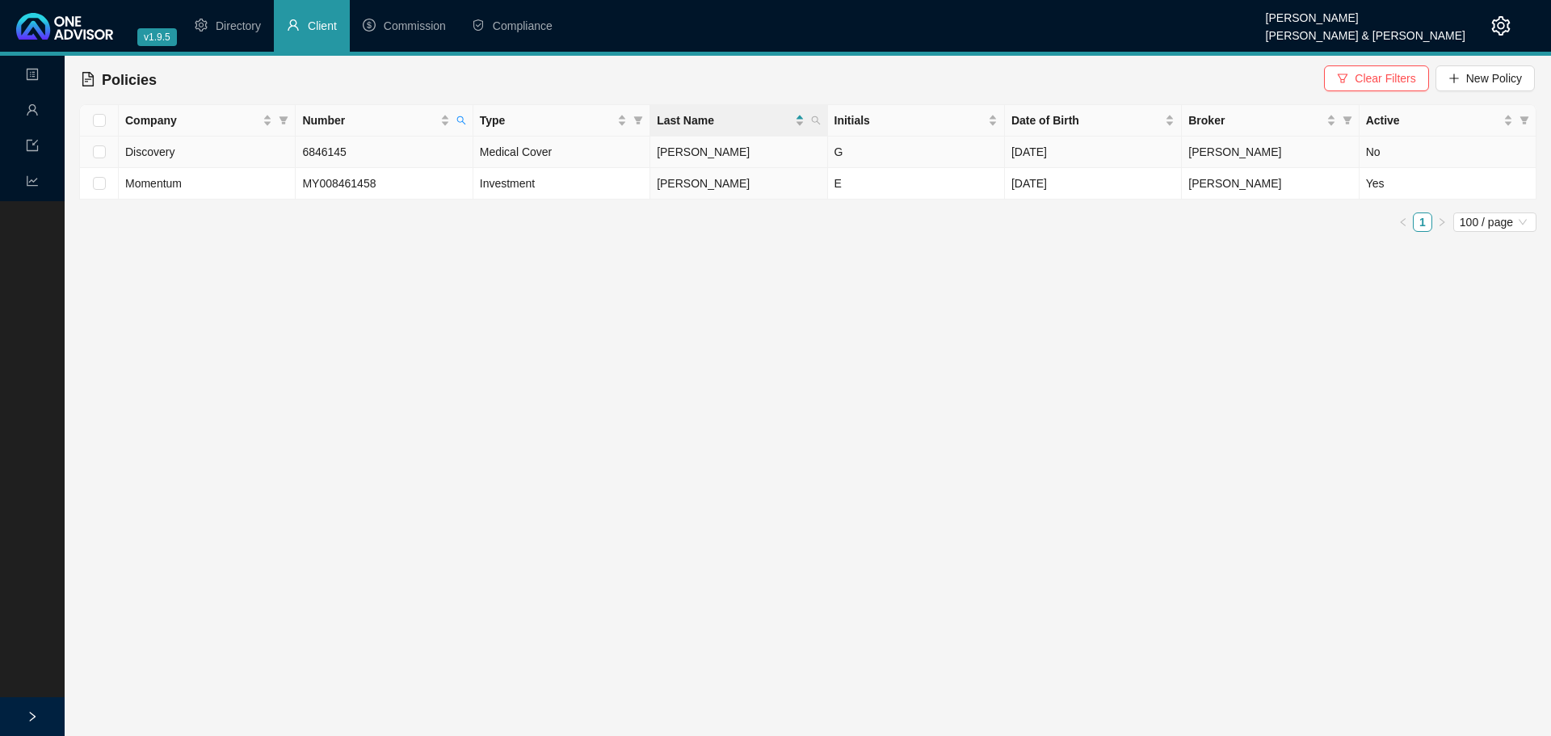
click at [319, 146] on span "6846145" at bounding box center [324, 151] width 44 height 13
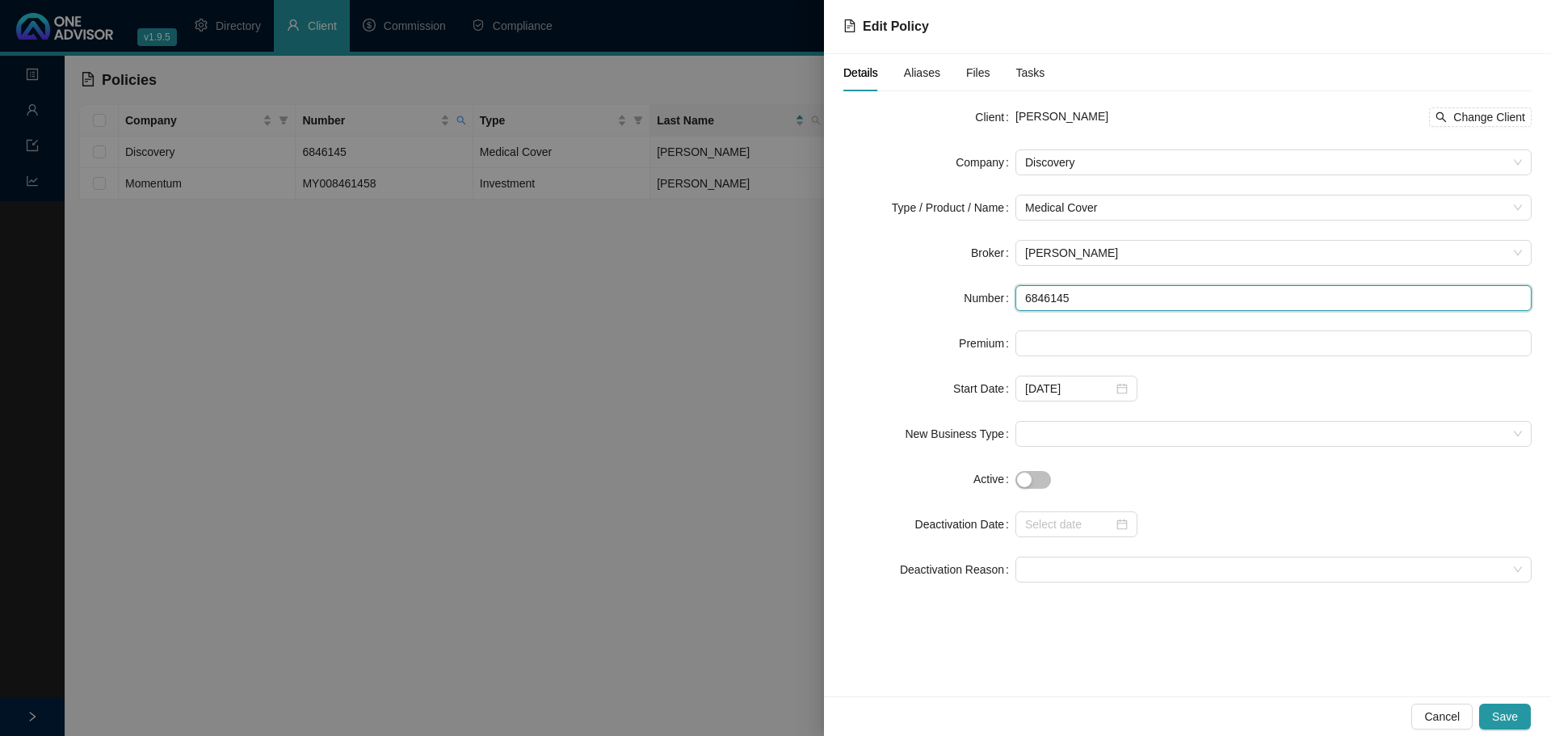
click at [1045, 296] on input "6846145" at bounding box center [1274, 298] width 516 height 26
drag, startPoint x: 546, startPoint y: 307, endPoint x: 410, endPoint y: 61, distance: 281.0
click at [545, 303] on div at bounding box center [775, 368] width 1551 height 736
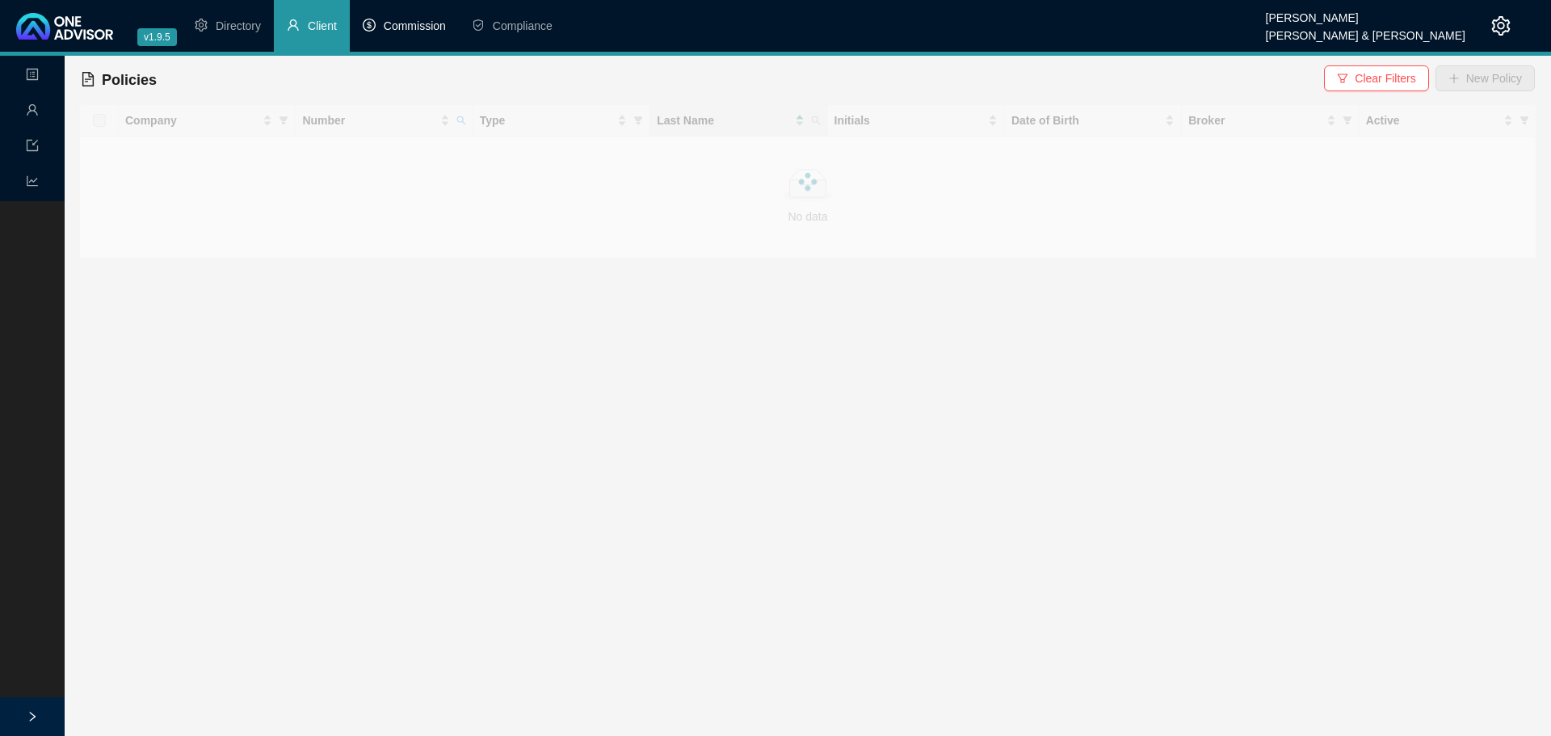
click at [410, 27] on span "Commission" at bounding box center [415, 25] width 62 height 13
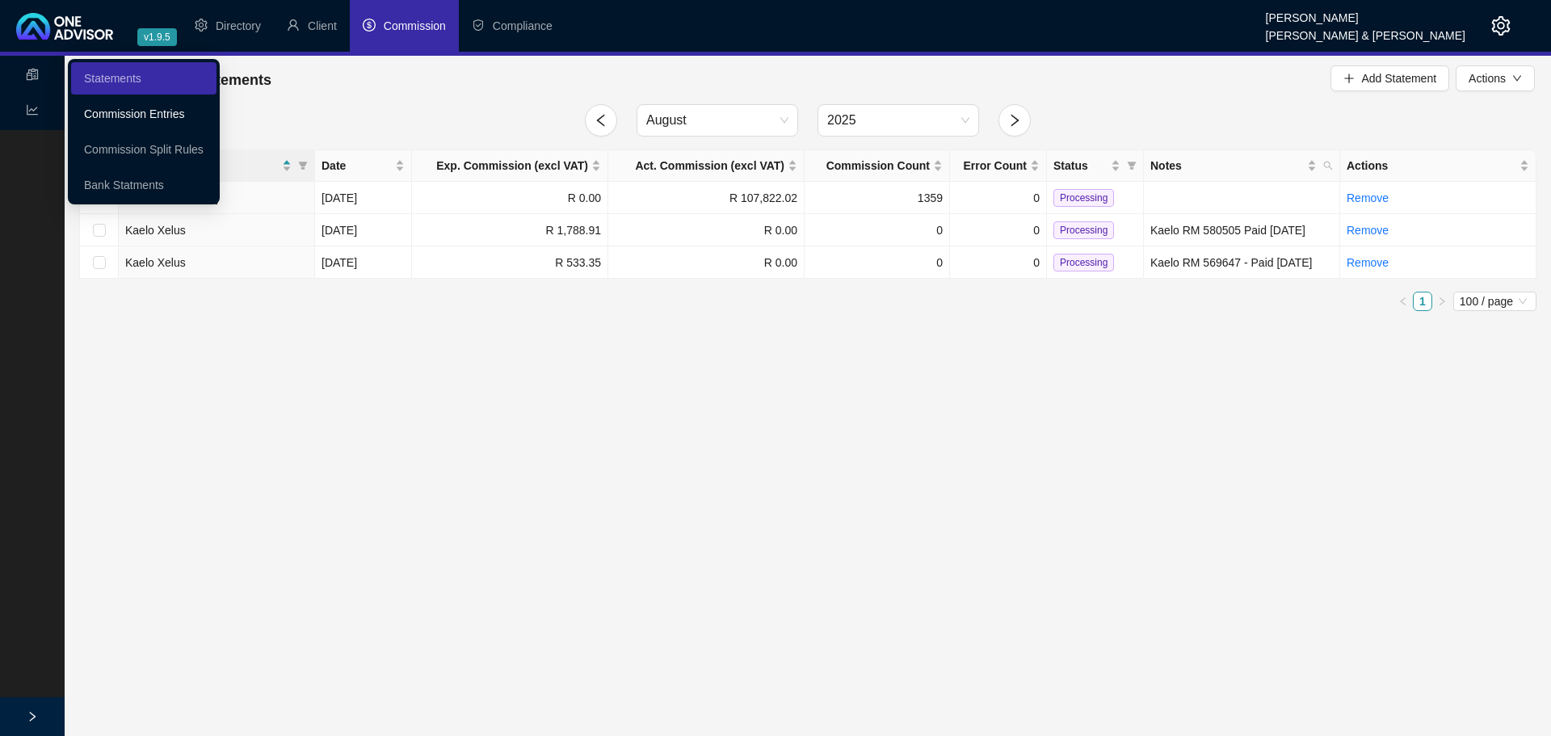
click at [141, 113] on link "Commission Entries" at bounding box center [134, 113] width 100 height 13
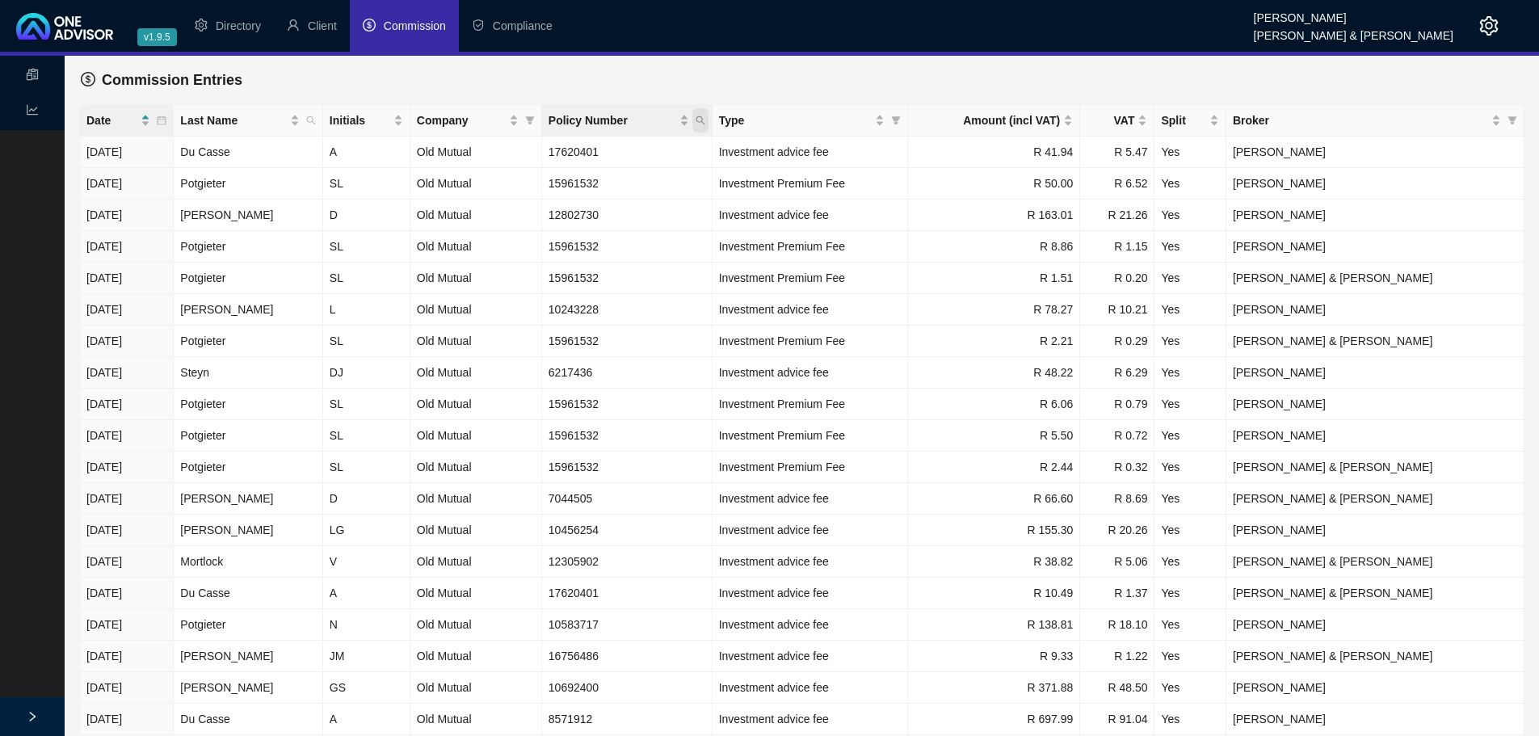
click at [704, 119] on icon "search" at bounding box center [700, 120] width 9 height 9
type input "6846145"
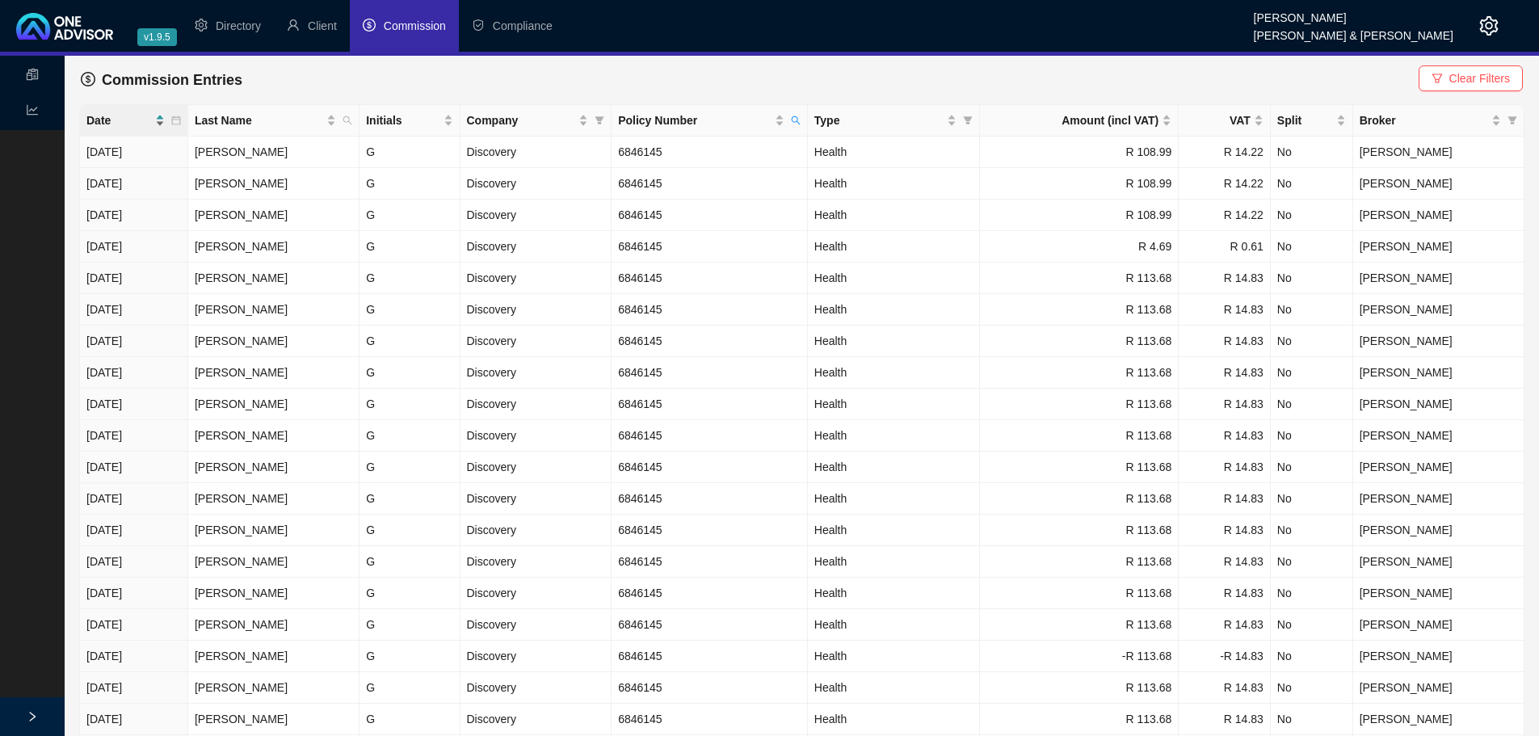
click at [124, 124] on span "Date" at bounding box center [118, 120] width 65 height 18
click at [325, 26] on span "Client" at bounding box center [322, 25] width 29 height 13
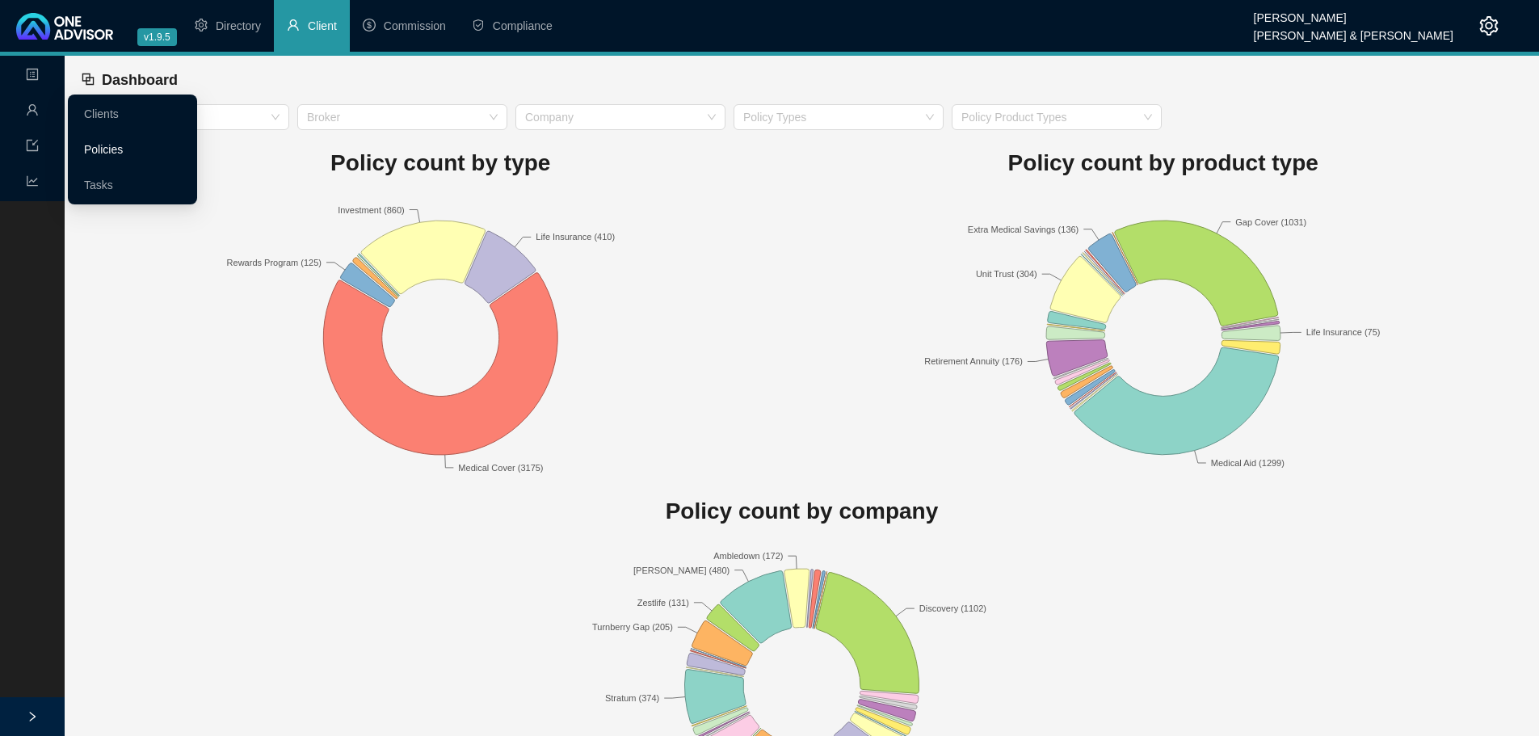
click at [102, 145] on link "Policies" at bounding box center [103, 149] width 39 height 13
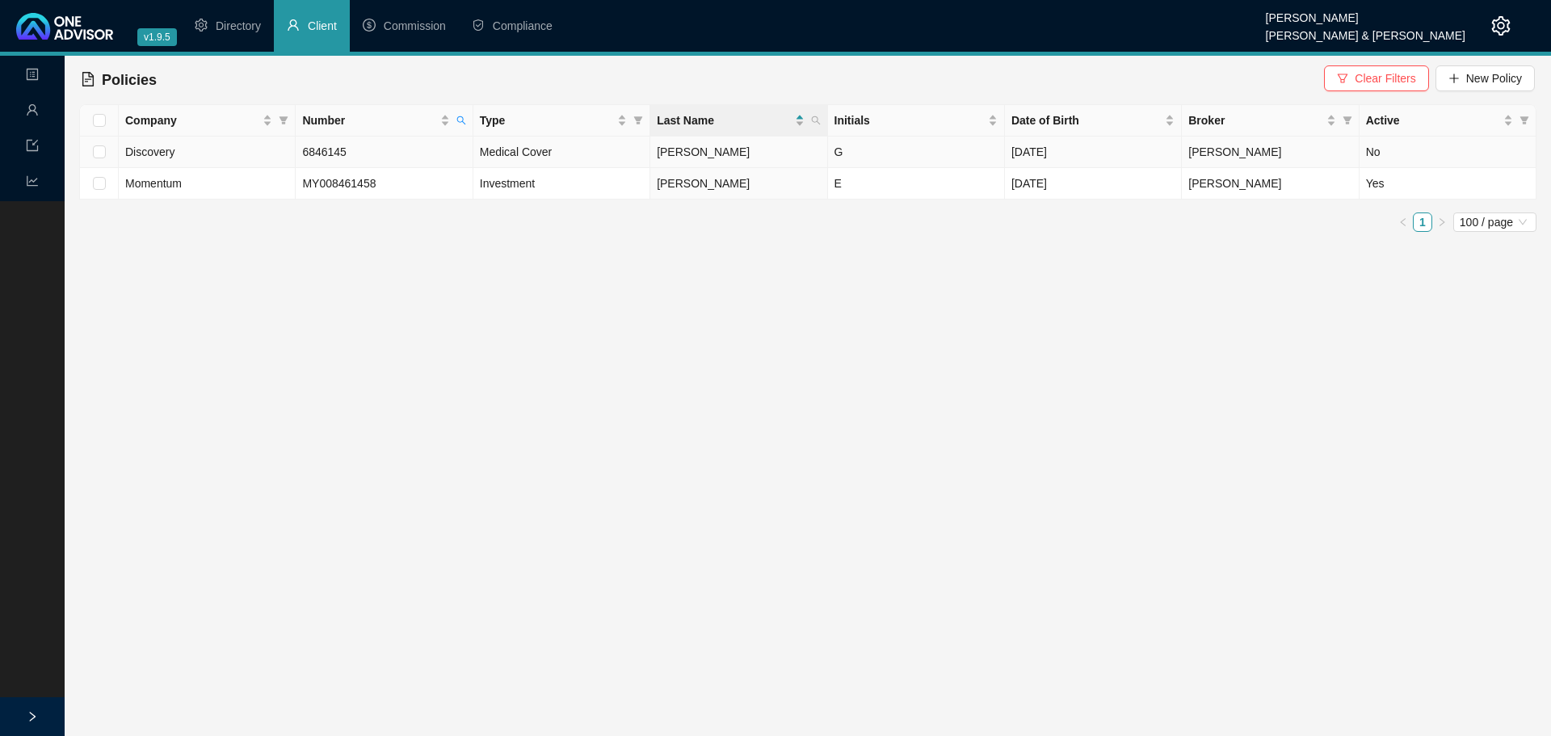
click at [620, 151] on td "Medical Cover" at bounding box center [561, 153] width 177 height 32
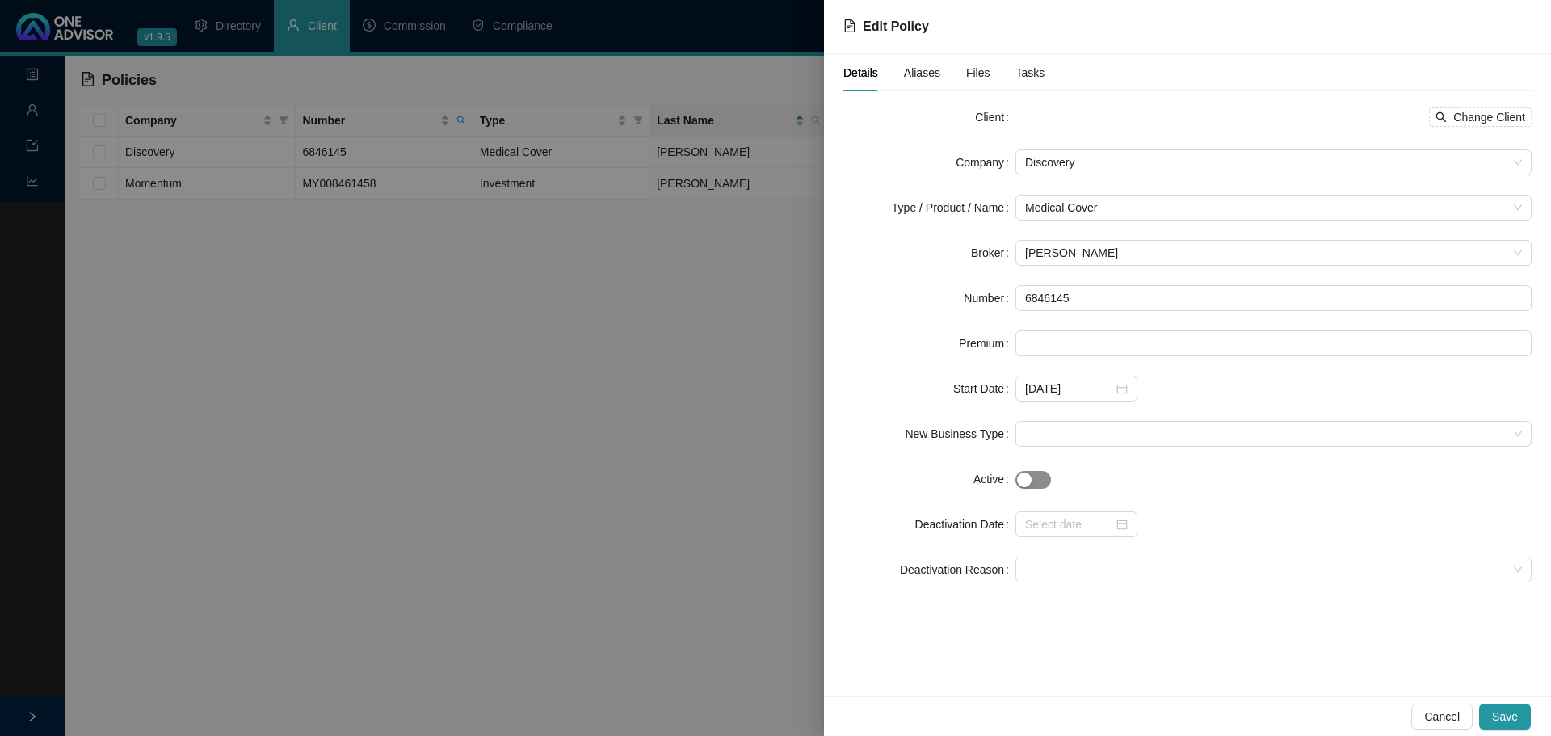
click at [1027, 477] on div "button" at bounding box center [1024, 480] width 15 height 15
click at [1508, 705] on button "Save" at bounding box center [1505, 717] width 52 height 26
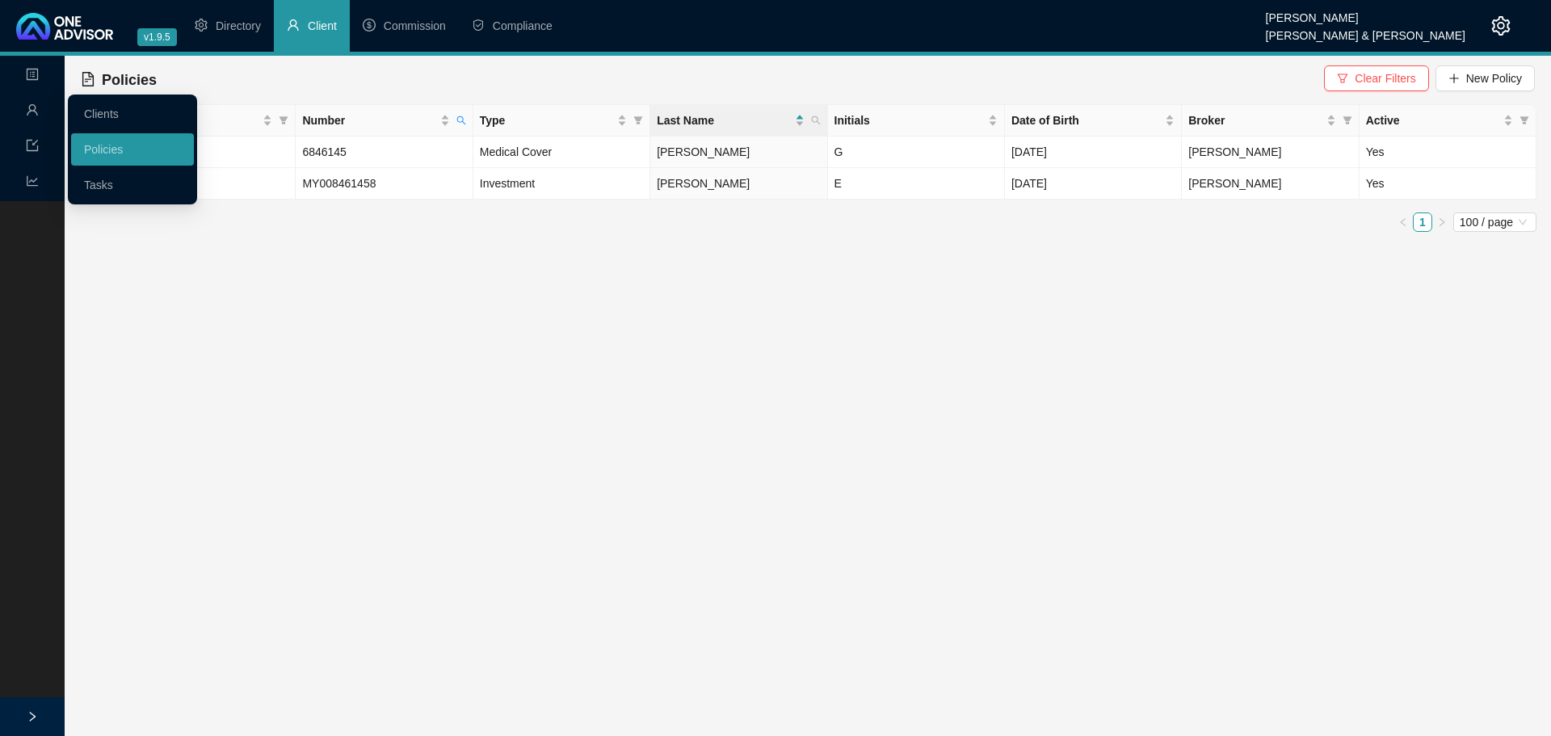
click at [27, 99] on span "user" at bounding box center [32, 112] width 13 height 32
click at [103, 111] on link "Clients" at bounding box center [101, 113] width 35 height 13
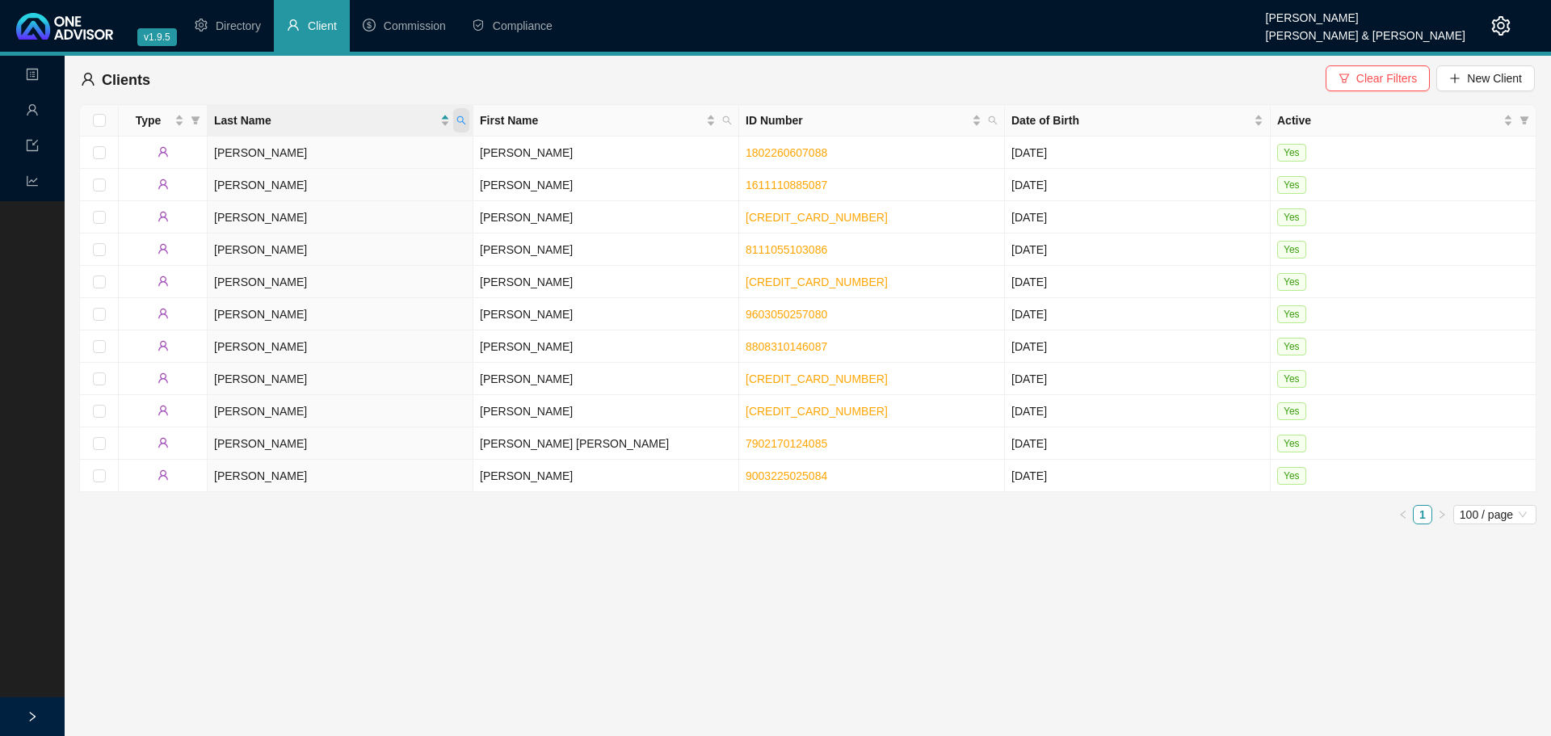
click at [460, 120] on icon "search" at bounding box center [461, 121] width 10 height 10
type input "[PERSON_NAME]"
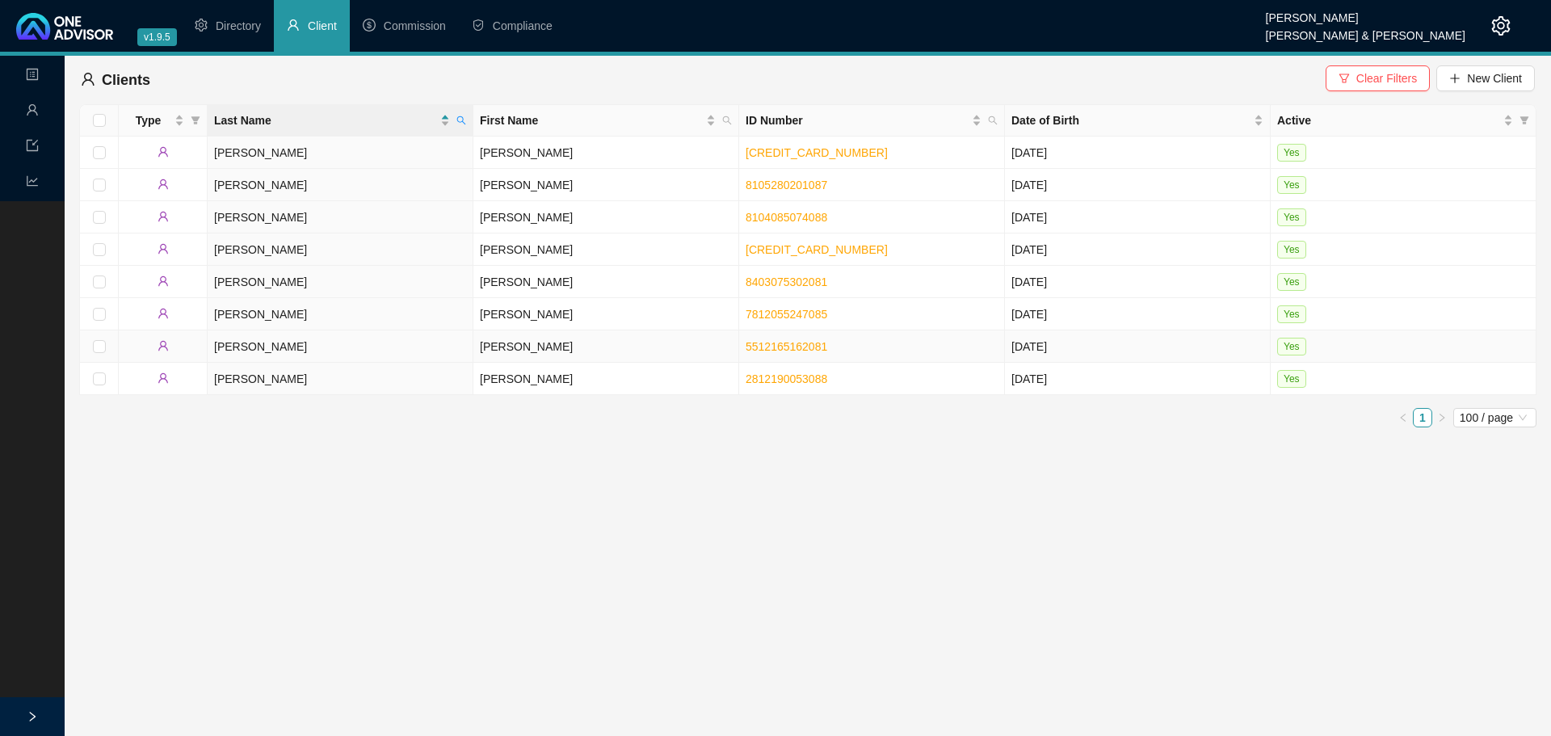
click at [519, 341] on td "[PERSON_NAME]" at bounding box center [606, 346] width 266 height 32
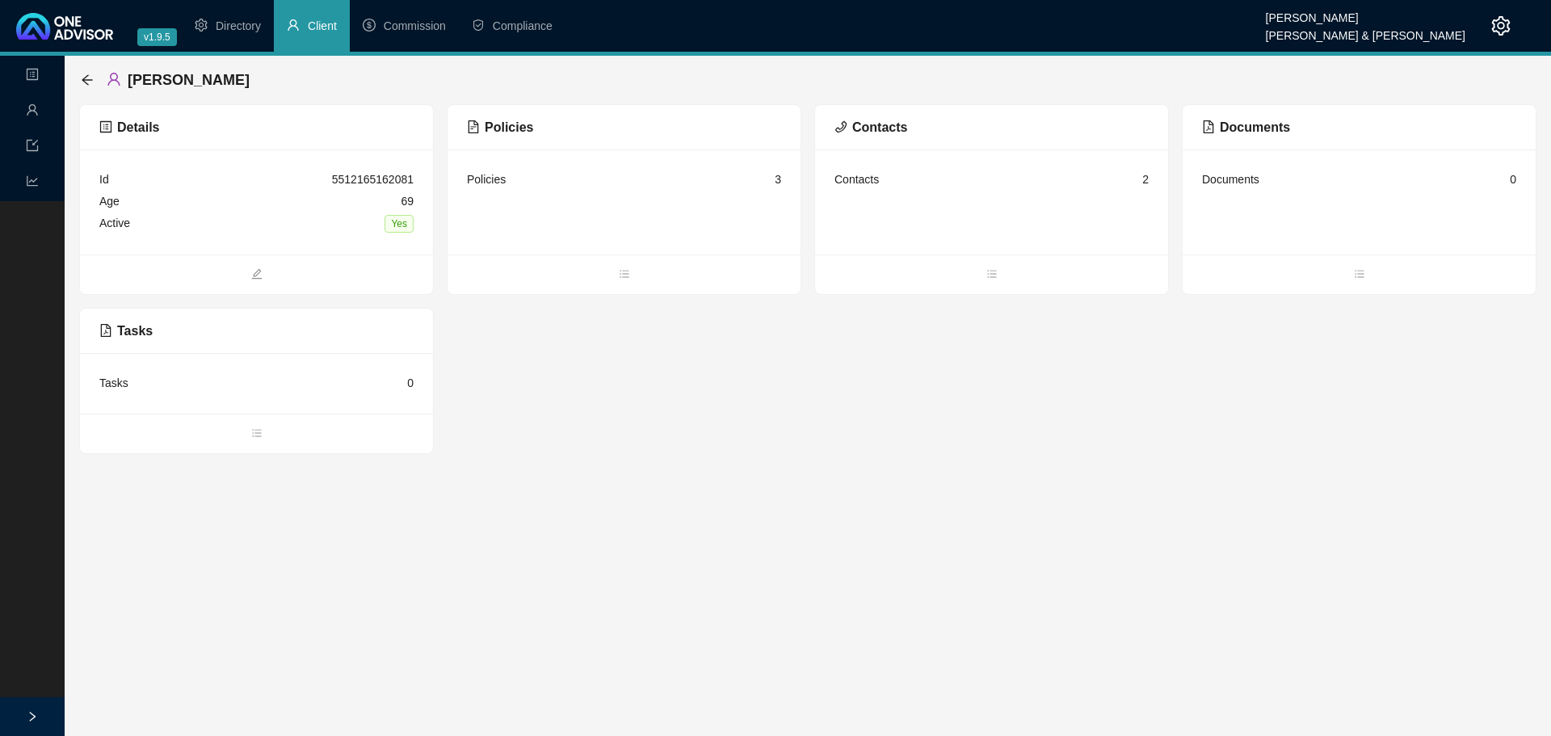
click at [620, 183] on div "Policies 3" at bounding box center [624, 180] width 314 height 22
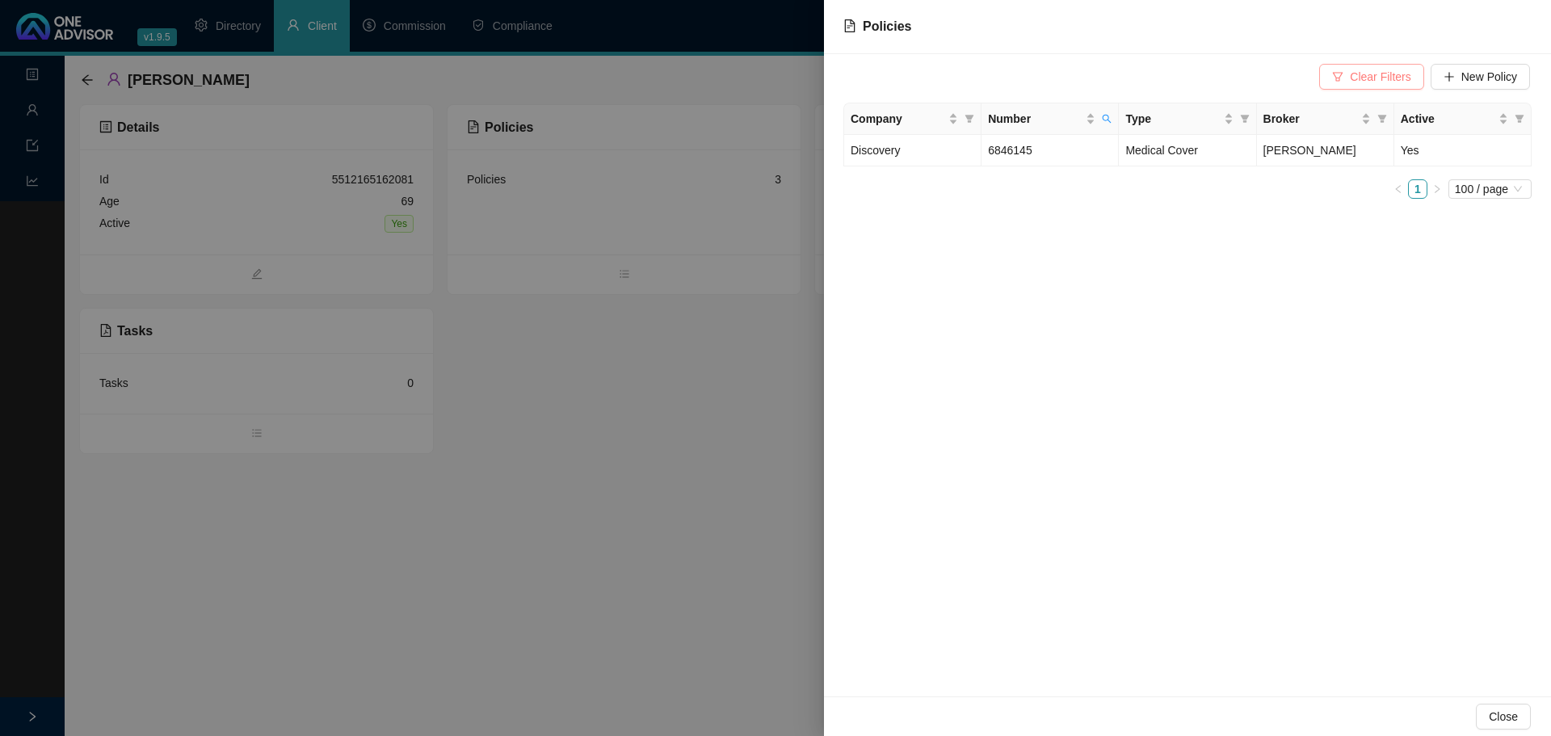
click at [1379, 71] on span "Clear Filters" at bounding box center [1380, 77] width 61 height 18
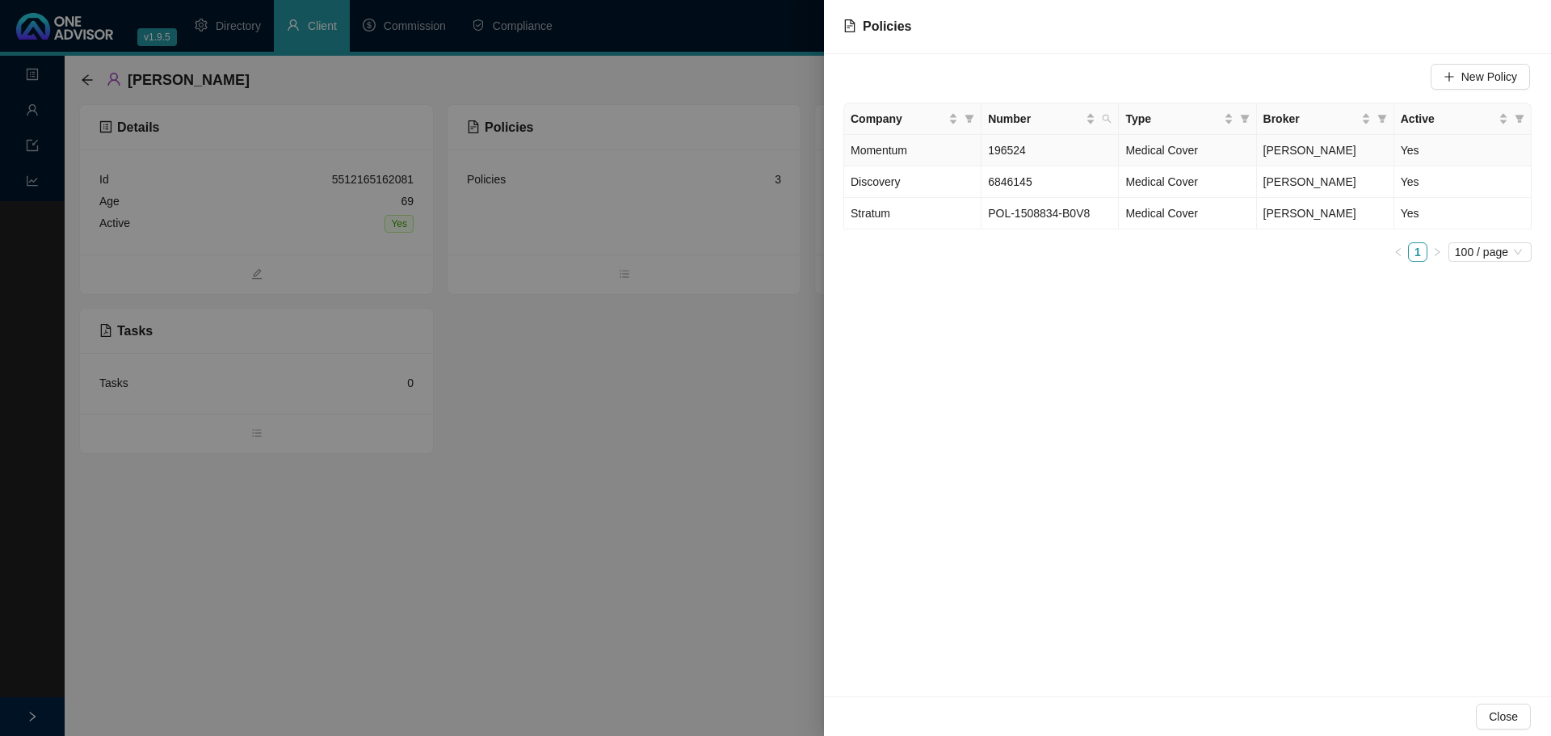
click at [1067, 146] on td "196524" at bounding box center [1050, 151] width 137 height 32
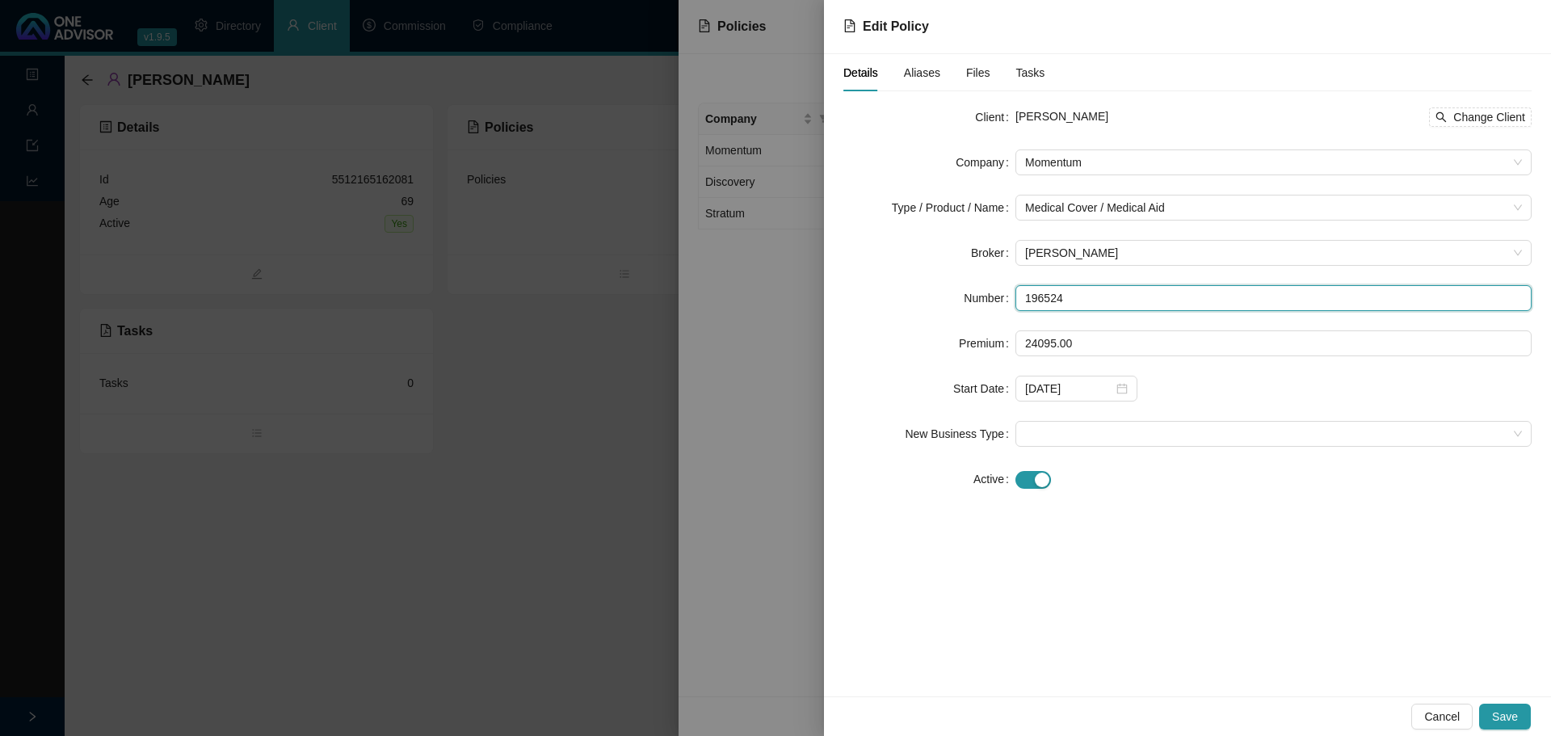
drag, startPoint x: 1069, startPoint y: 299, endPoint x: 1016, endPoint y: 296, distance: 53.4
click at [1017, 299] on input "196524" at bounding box center [1274, 298] width 516 height 26
click at [1136, 574] on div "Details Aliases Files Tasks Client [PERSON_NAME] Change Client Company Momentum…" at bounding box center [1187, 375] width 727 height 642
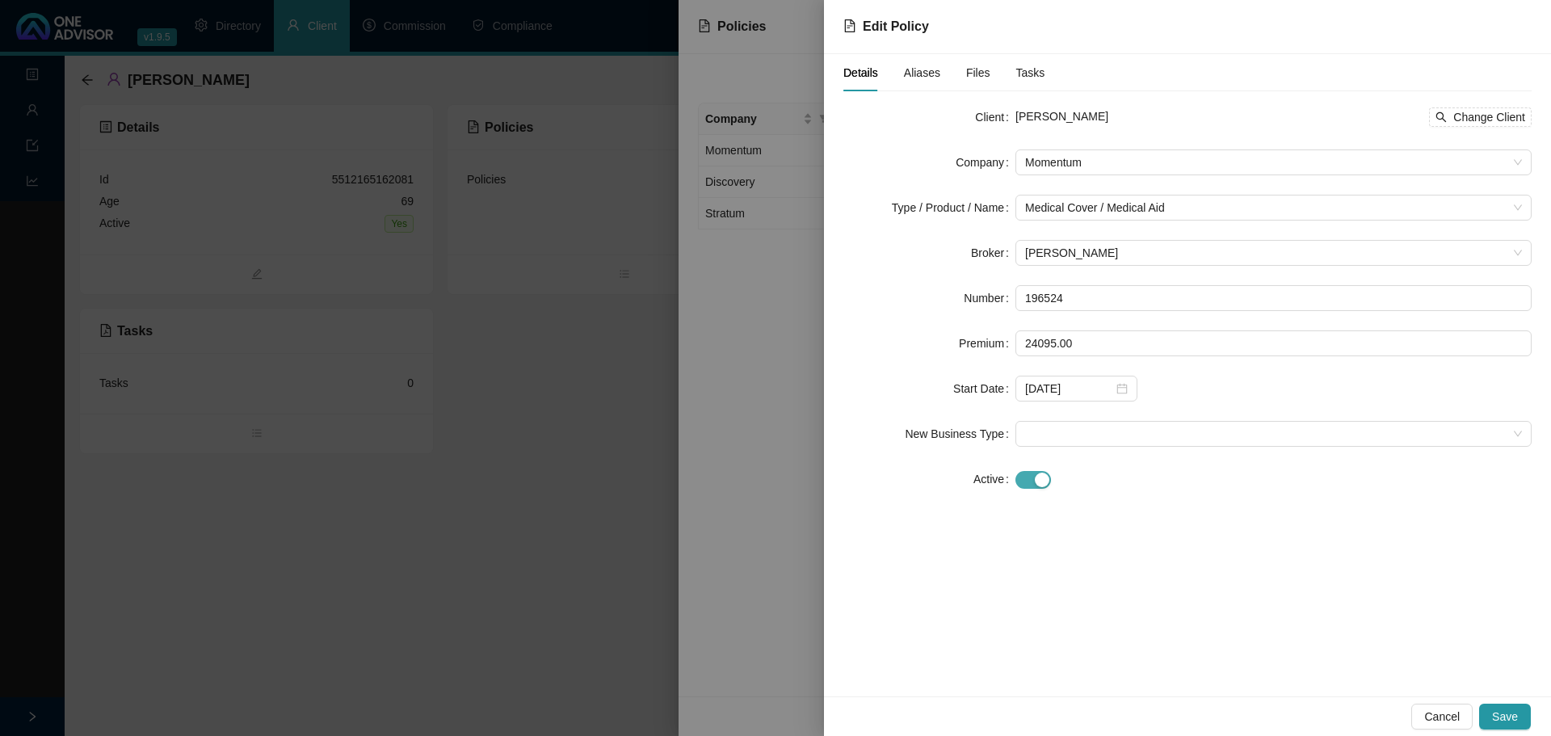
click at [1041, 482] on div "button" at bounding box center [1042, 480] width 15 height 15
click at [1054, 569] on span at bounding box center [1273, 569] width 497 height 24
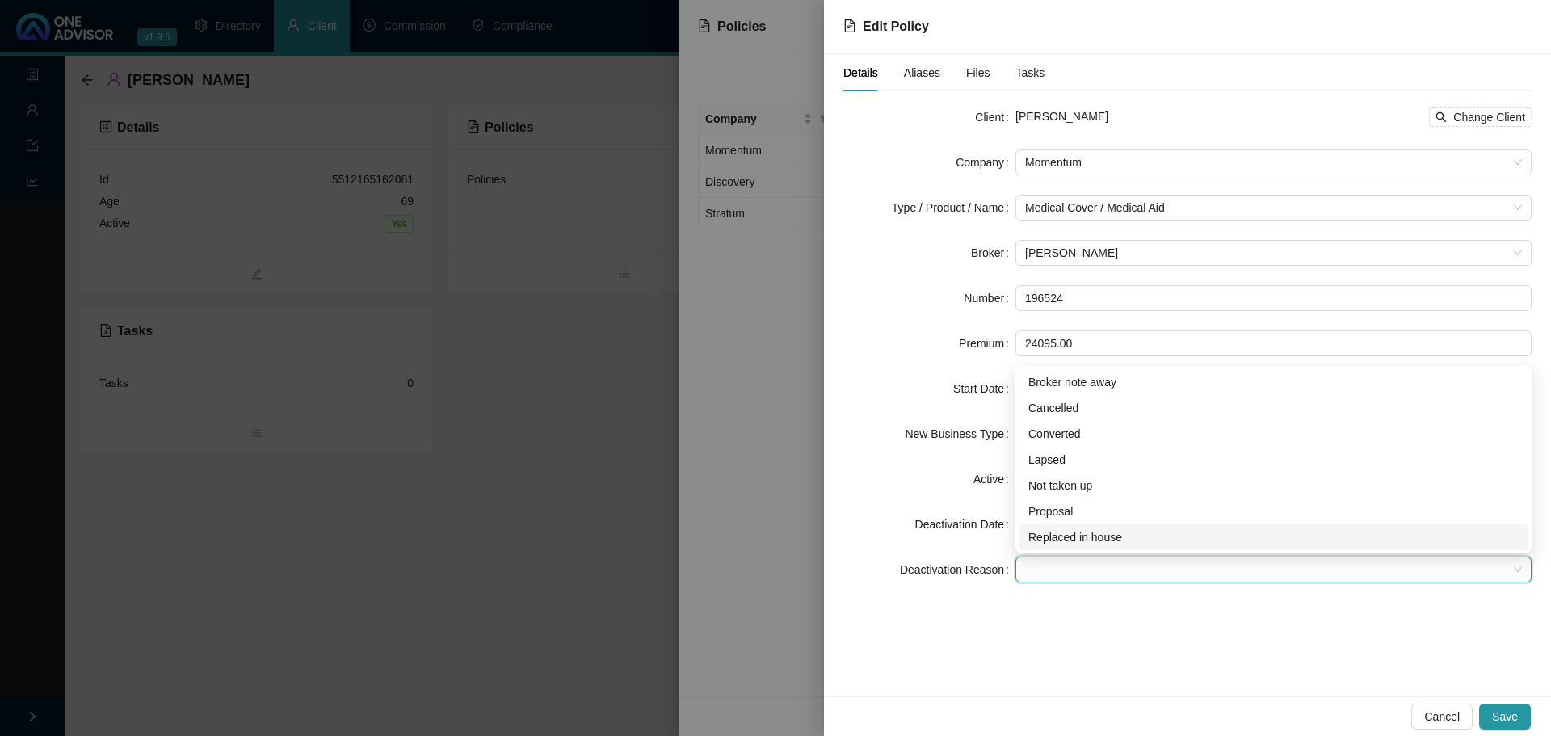
click at [1084, 534] on div "Replaced in house" at bounding box center [1273, 537] width 490 height 18
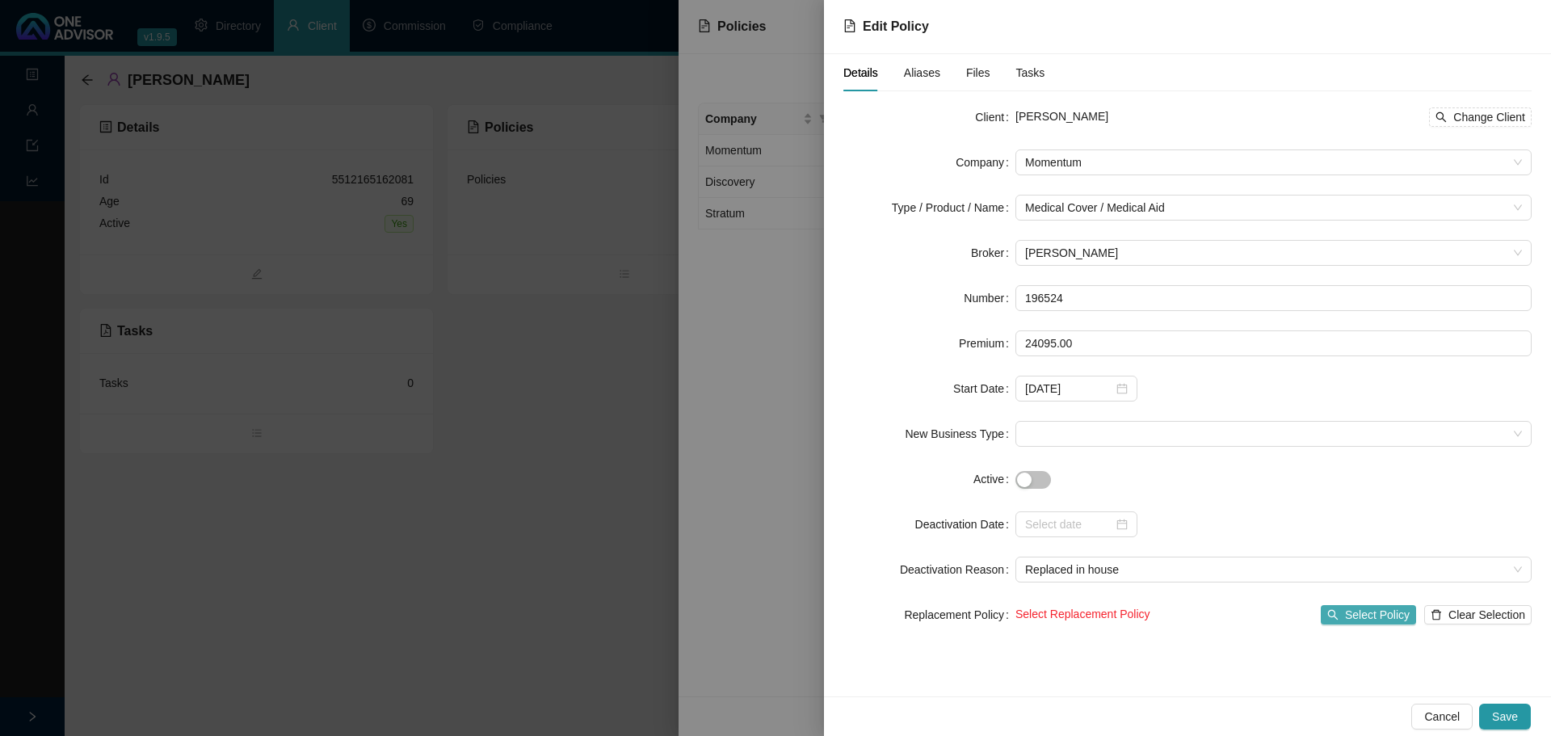
click at [1382, 611] on span "Select Policy" at bounding box center [1377, 615] width 65 height 18
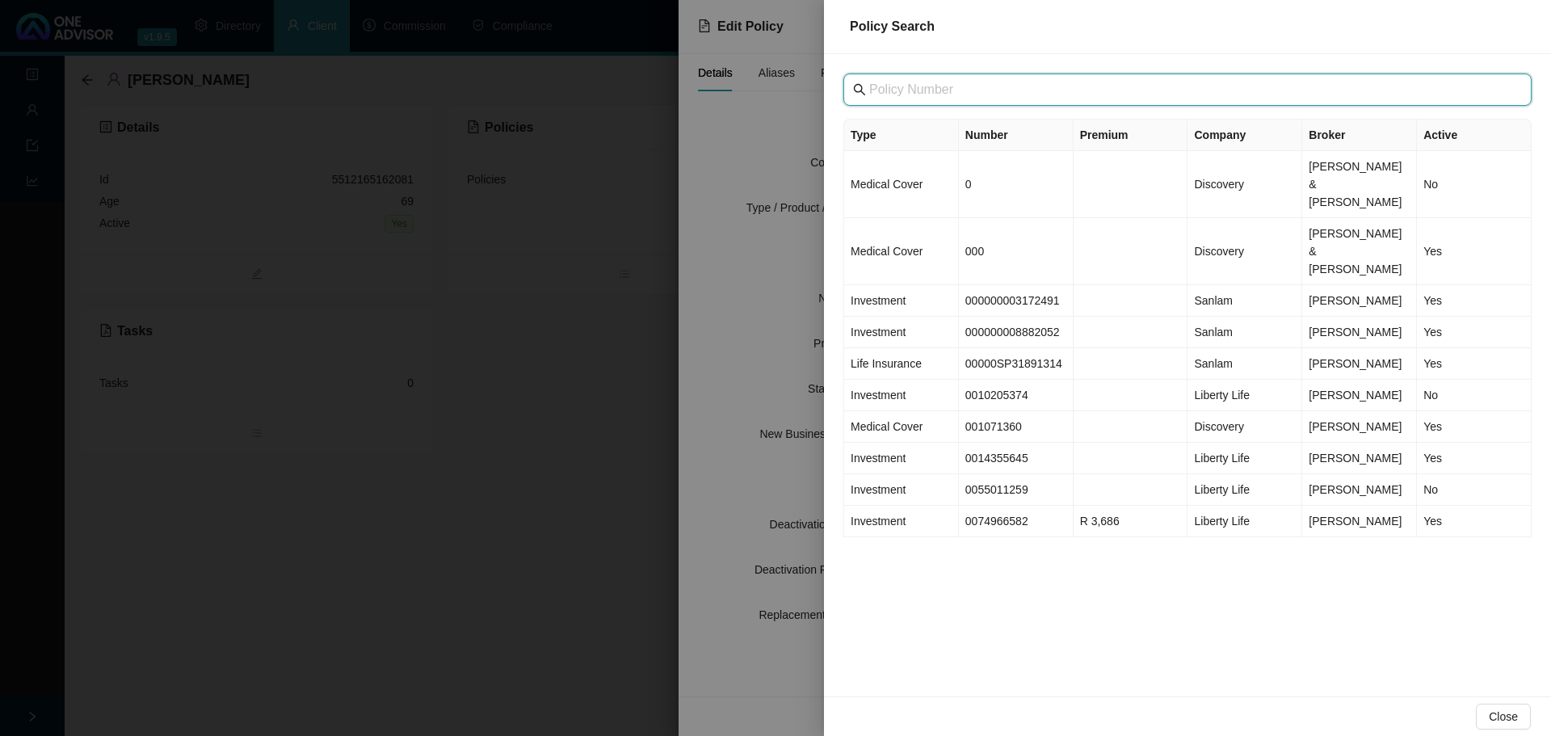
click at [921, 90] on input "text" at bounding box center [1189, 89] width 640 height 19
paste input "196524"
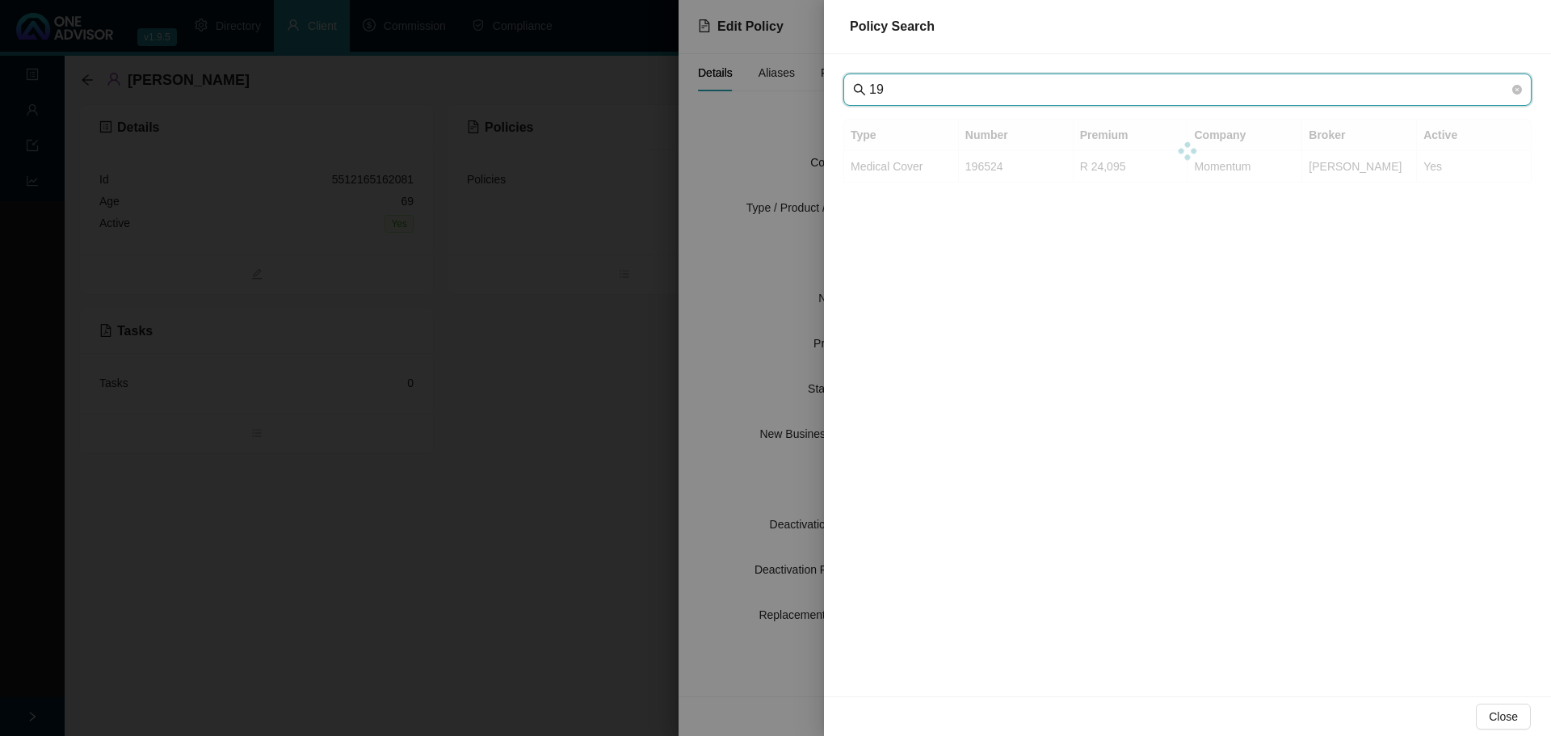
type input "1"
type input "684614"
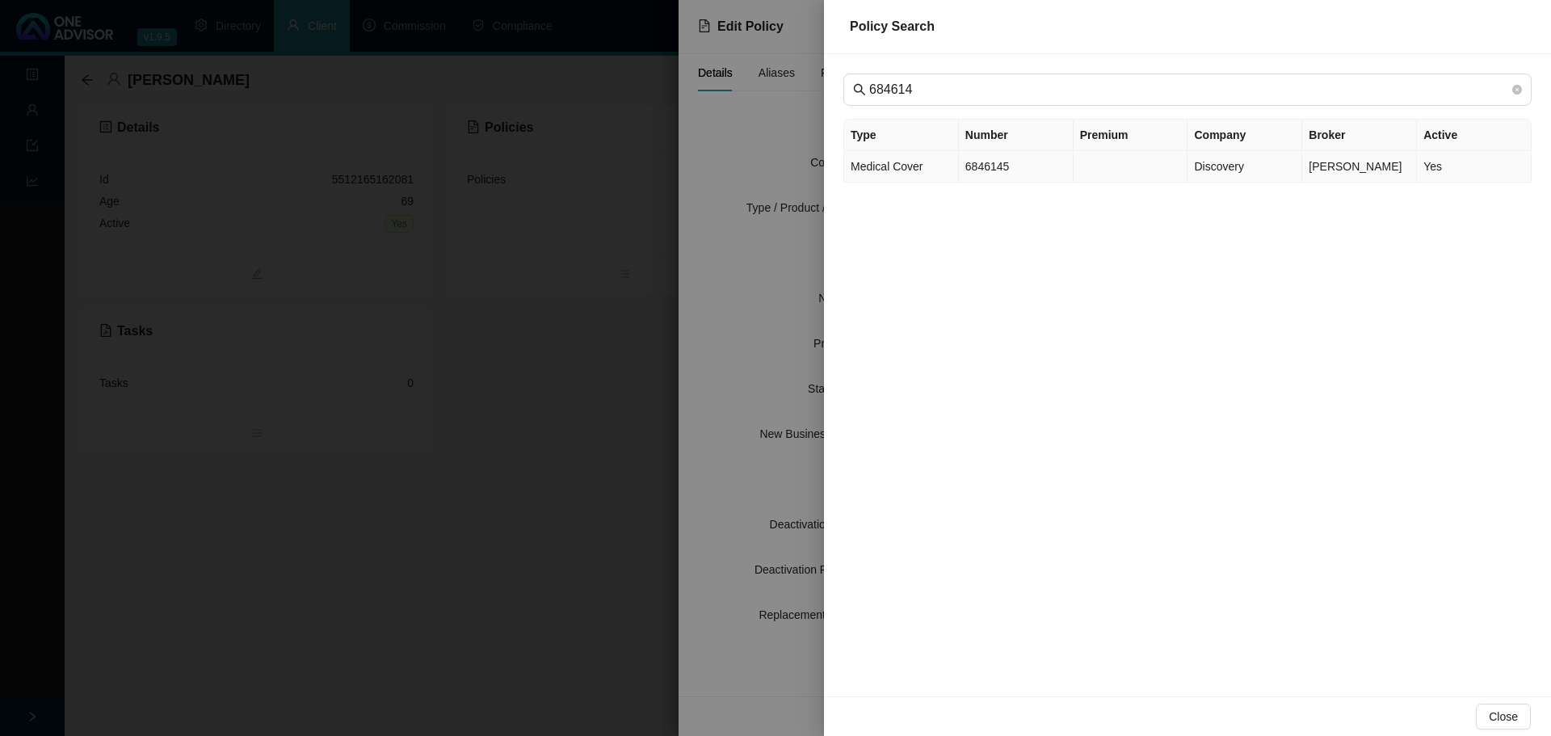
click at [948, 164] on td "Medical Cover" at bounding box center [901, 167] width 115 height 32
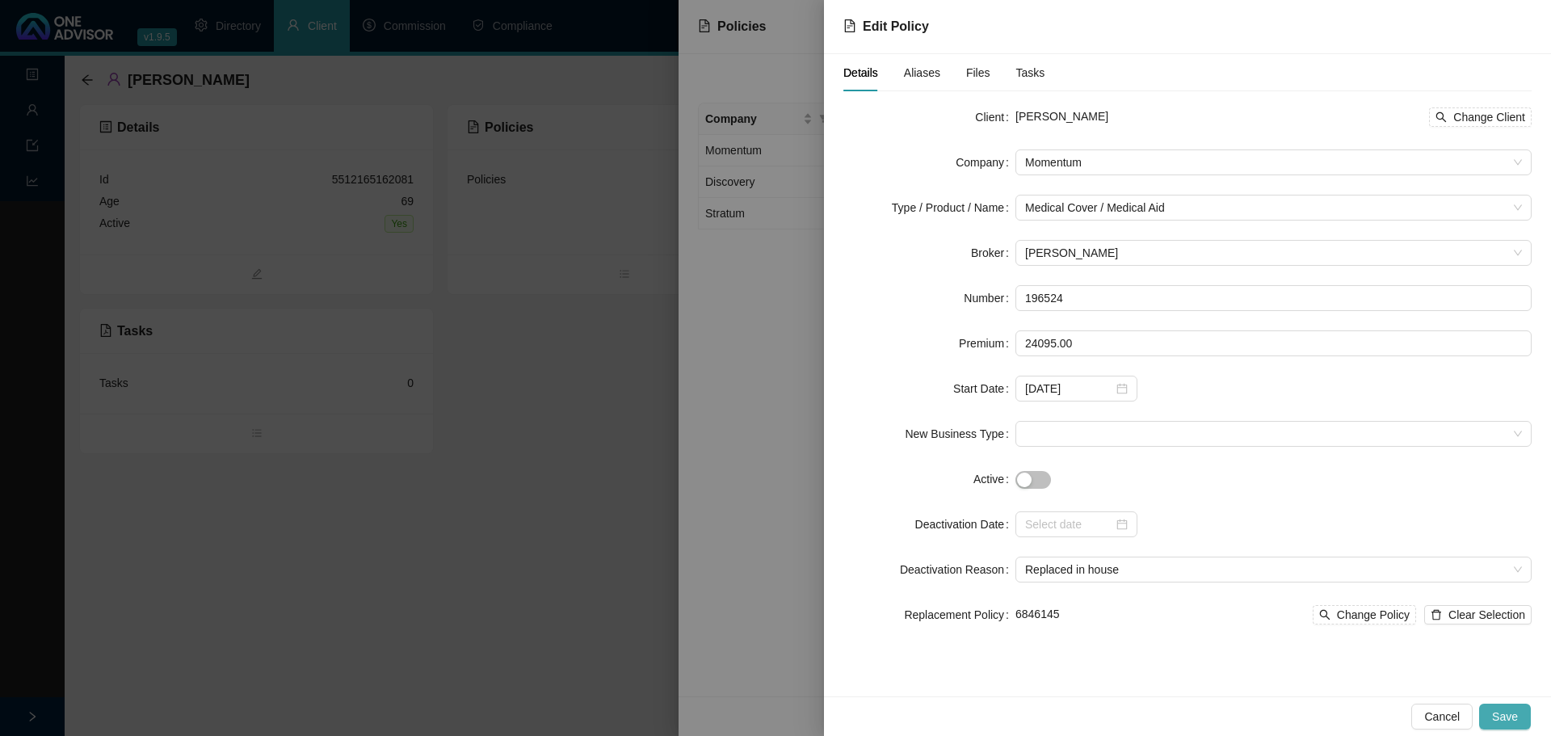
click at [1515, 713] on span "Save" at bounding box center [1505, 717] width 26 height 18
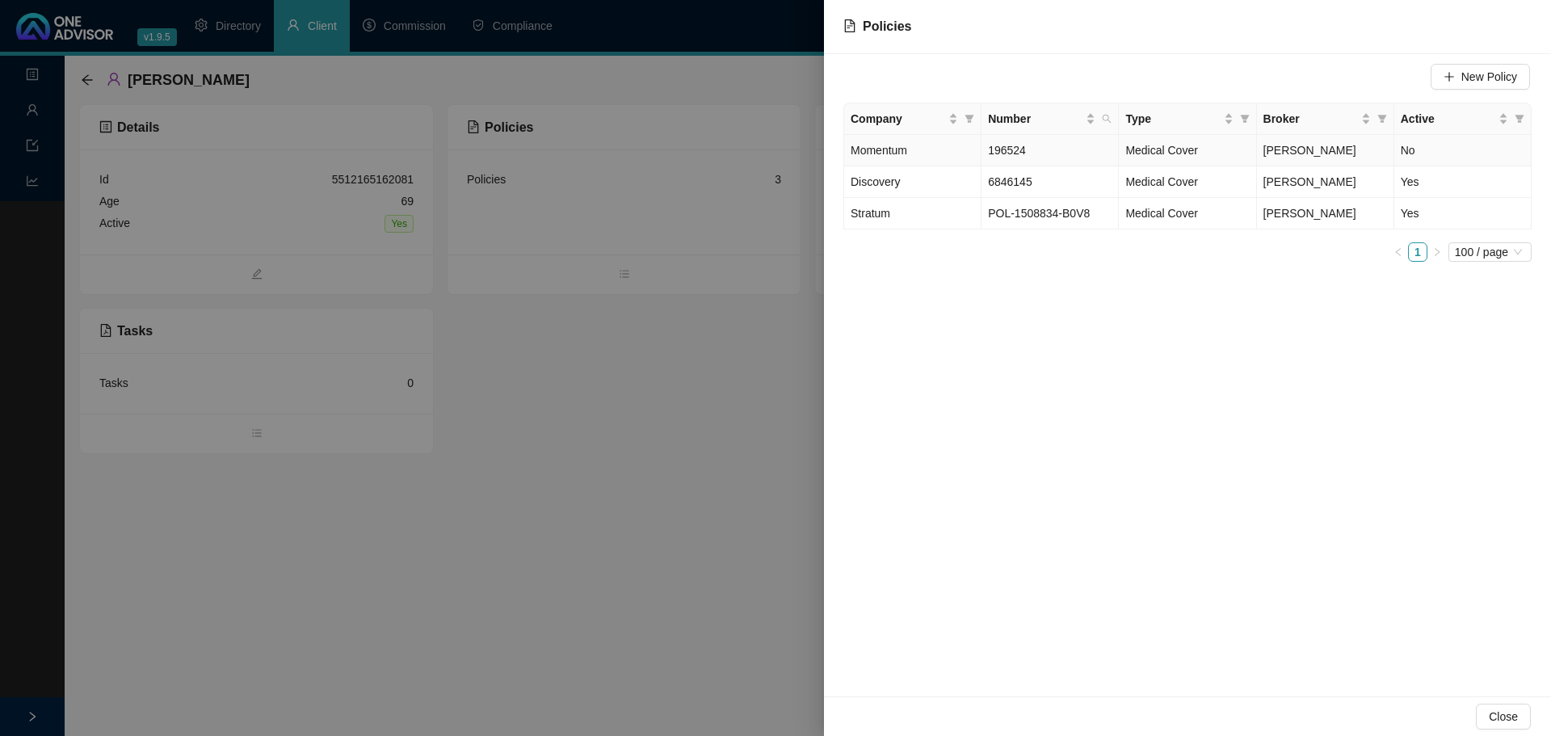
click at [1013, 149] on span "196524" at bounding box center [1007, 150] width 38 height 13
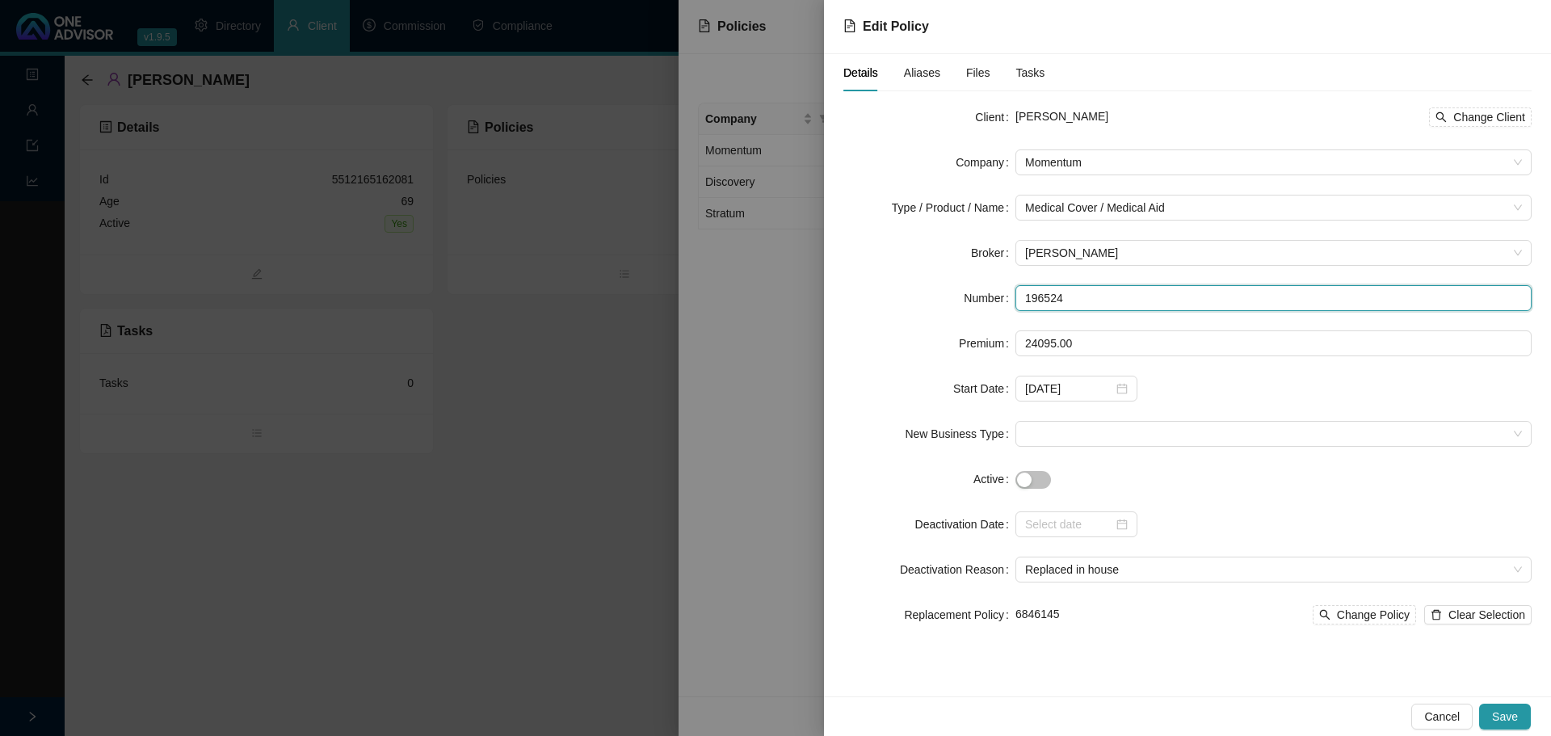
click at [1055, 297] on input "196524" at bounding box center [1274, 298] width 516 height 26
click at [790, 598] on div at bounding box center [775, 368] width 1551 height 736
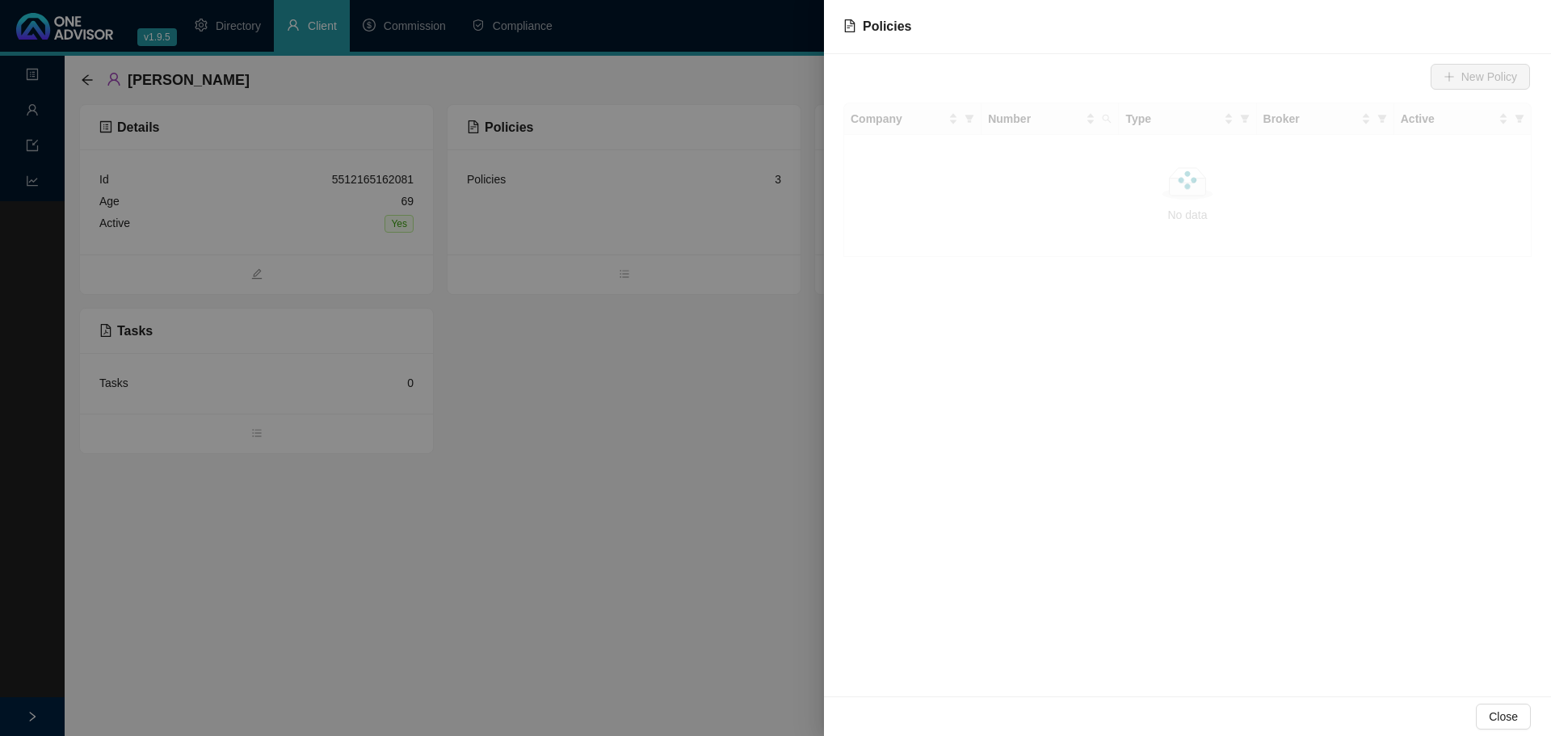
drag, startPoint x: 379, startPoint y: 510, endPoint x: 383, endPoint y: 497, distance: 13.5
click at [381, 507] on div at bounding box center [775, 368] width 1551 height 736
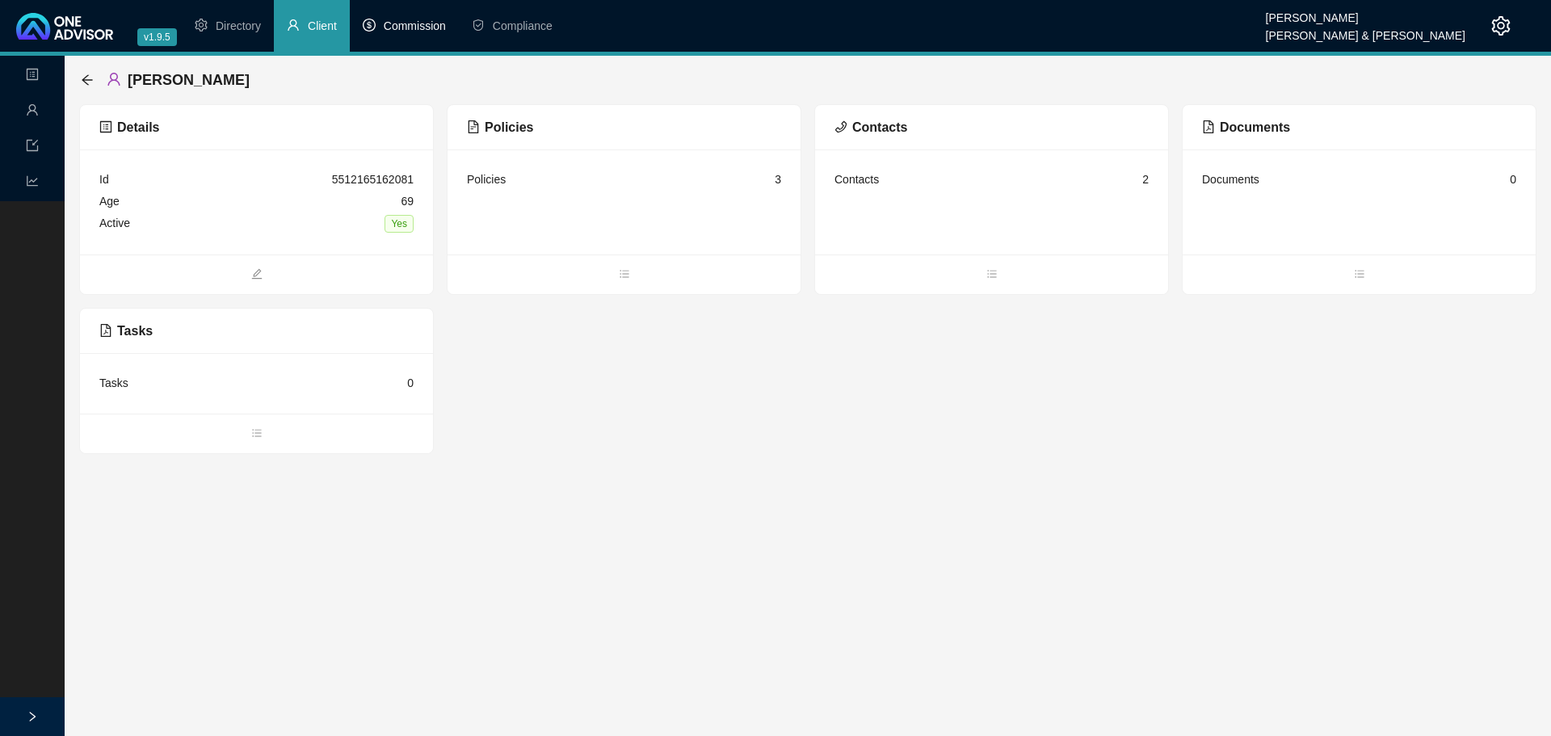
click at [416, 24] on span "Commission" at bounding box center [415, 25] width 62 height 13
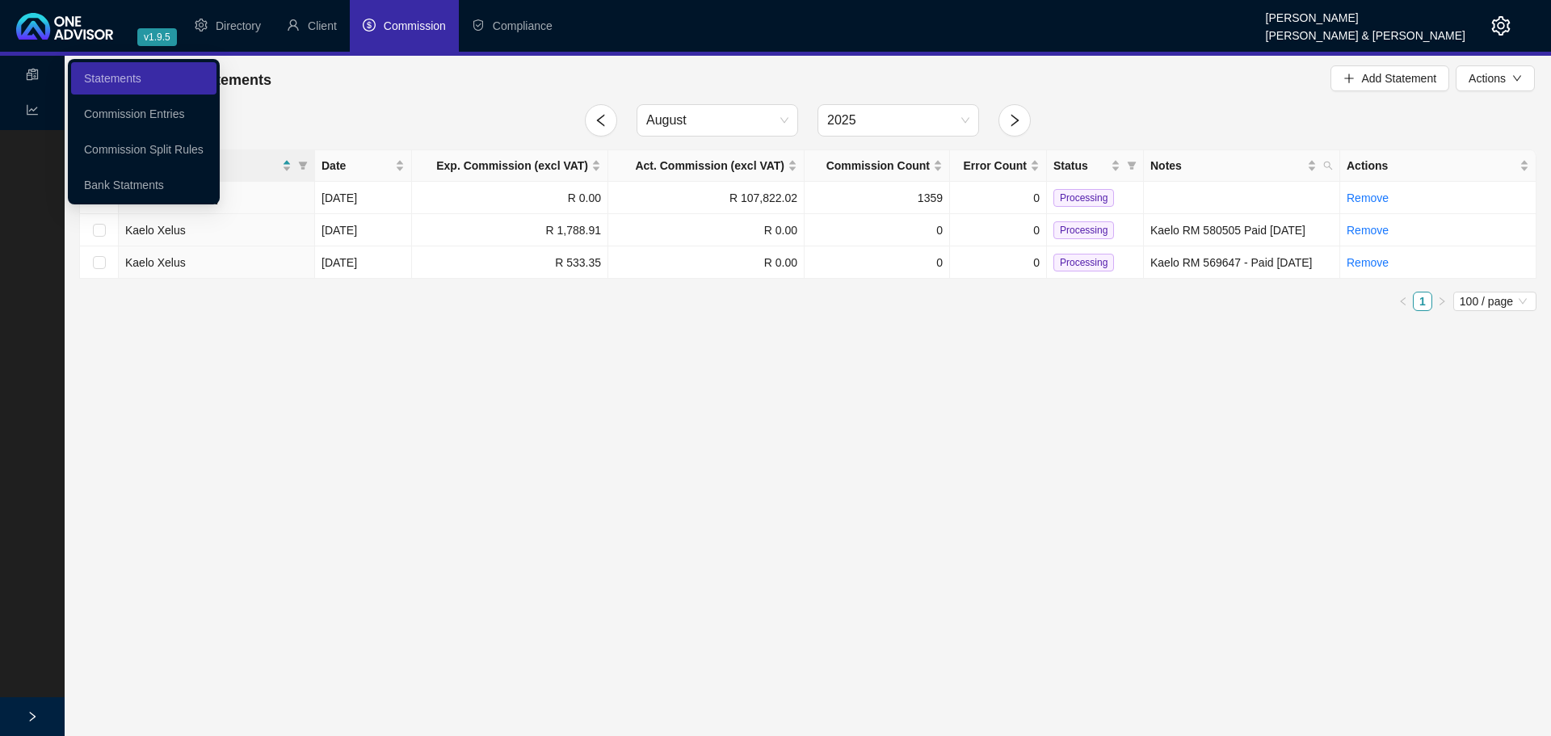
click at [26, 69] on icon "reconciliation" at bounding box center [32, 74] width 13 height 13
click at [138, 111] on link "Commission Entries" at bounding box center [134, 113] width 100 height 13
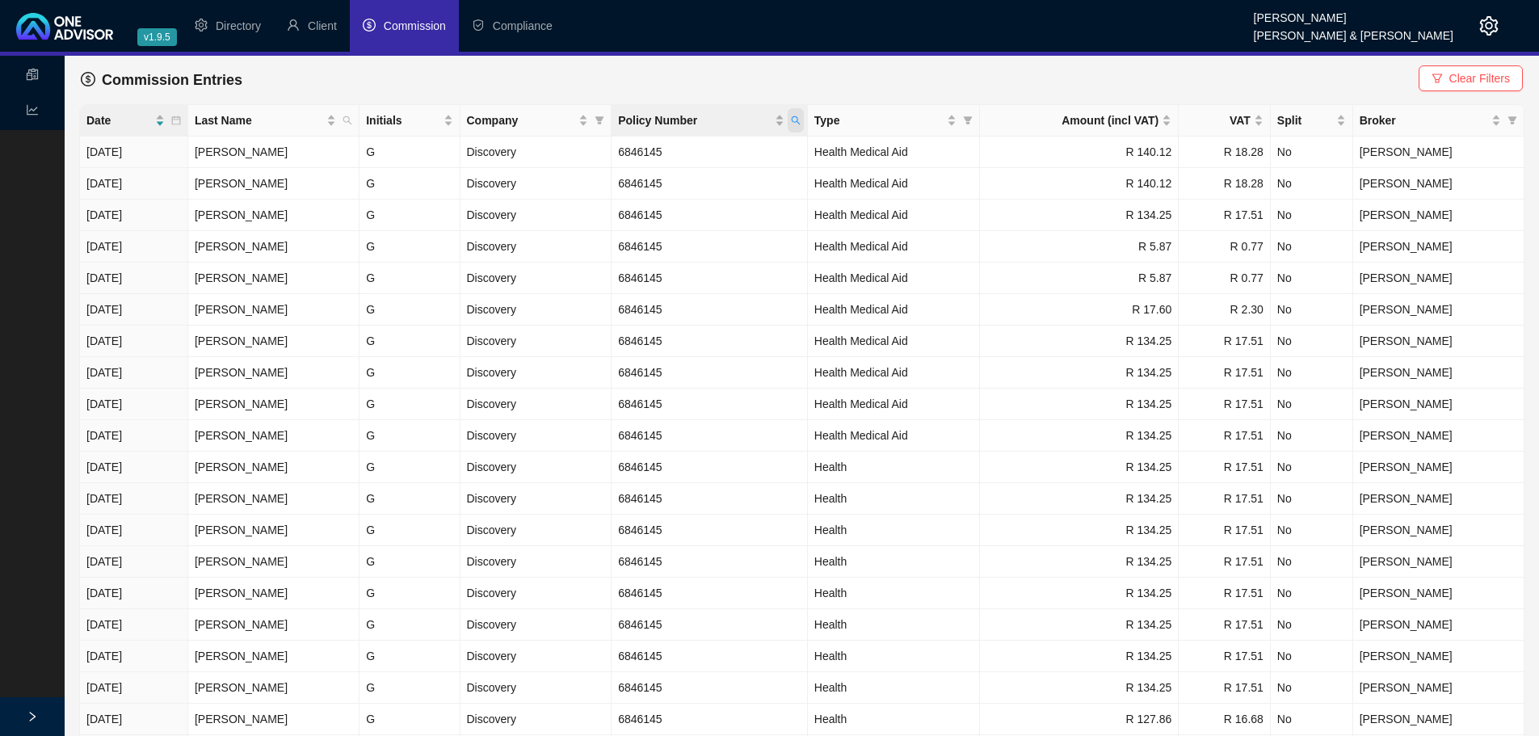
click at [801, 117] on icon "search" at bounding box center [796, 121] width 10 height 10
type input "196524"
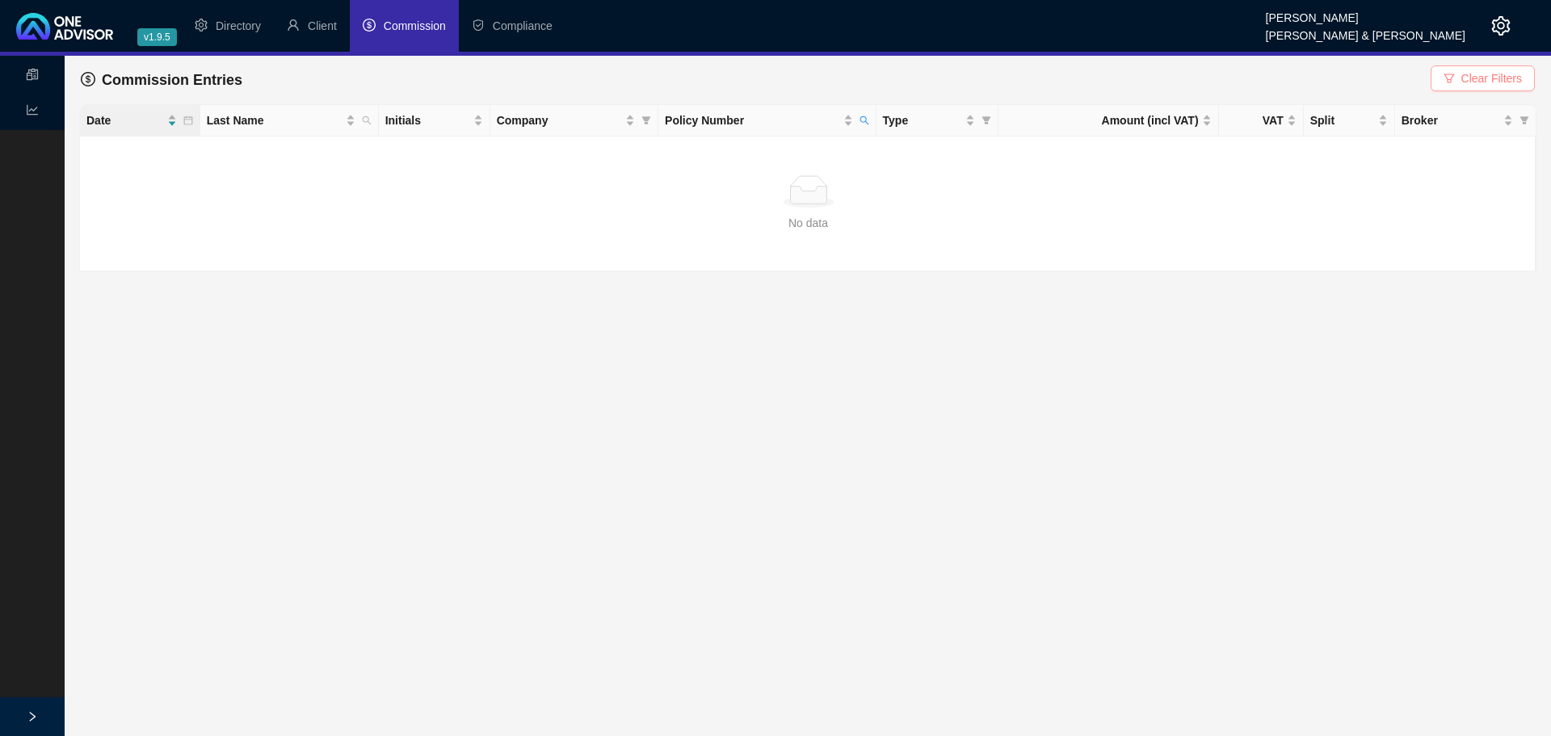
click at [1493, 82] on span "Clear Filters" at bounding box center [1491, 78] width 61 height 18
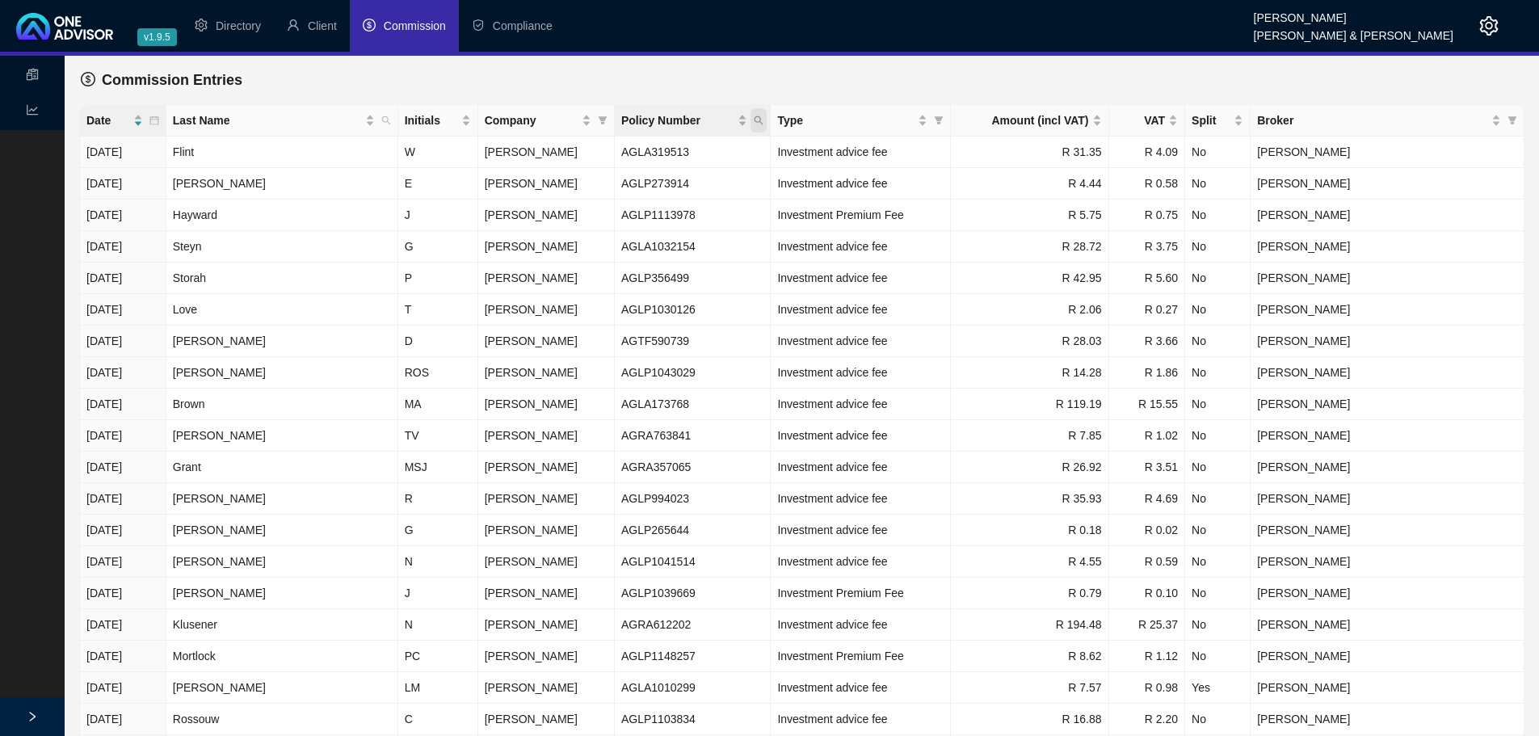
click at [763, 119] on icon "search" at bounding box center [759, 121] width 10 height 10
click at [678, 156] on input "text" at bounding box center [705, 155] width 152 height 26
paste input "196524"
type input "196524"
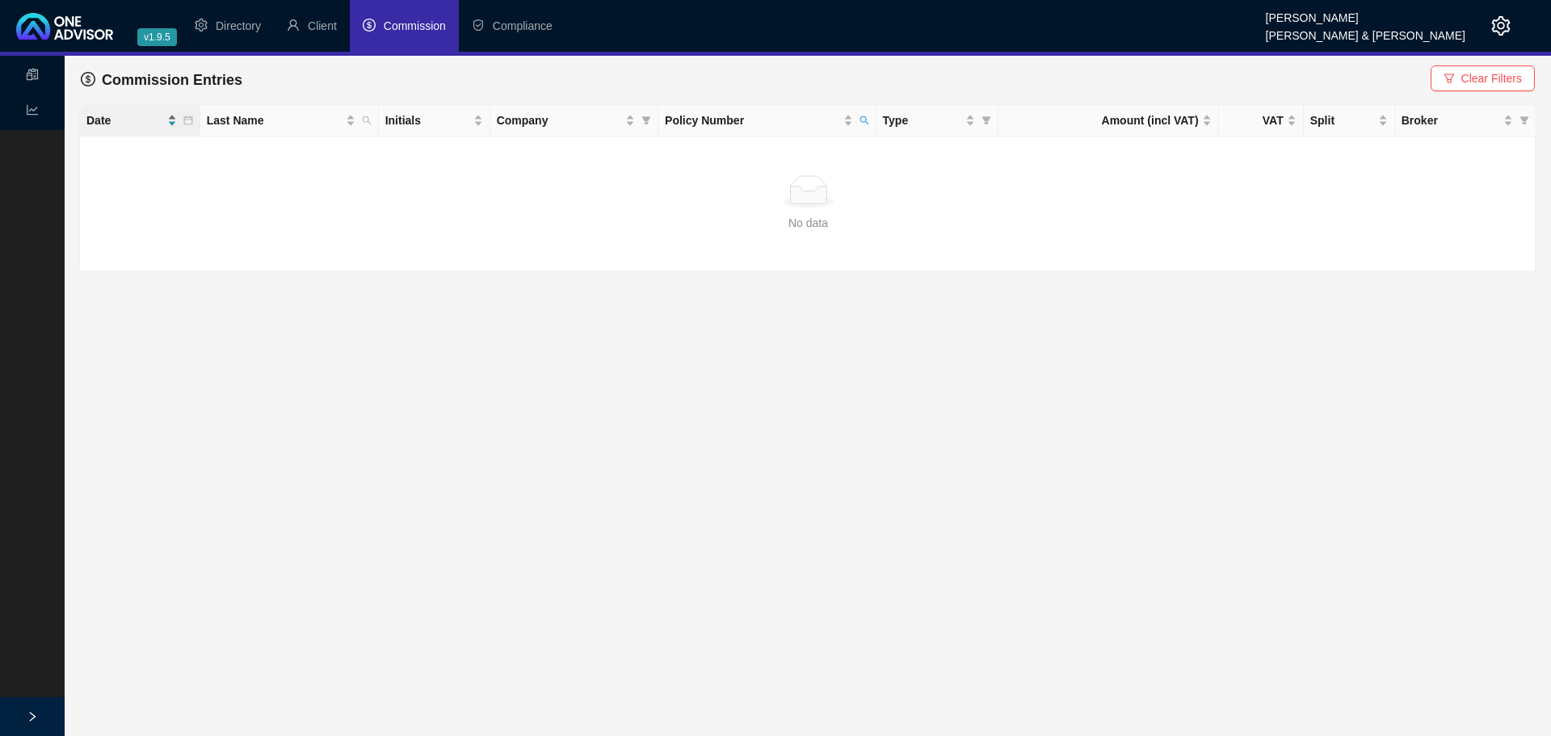
click at [138, 124] on span "Date" at bounding box center [125, 120] width 78 height 18
click at [1483, 75] on span "Clear Filters" at bounding box center [1491, 78] width 61 height 18
